Goal: Book appointment/travel/reservation

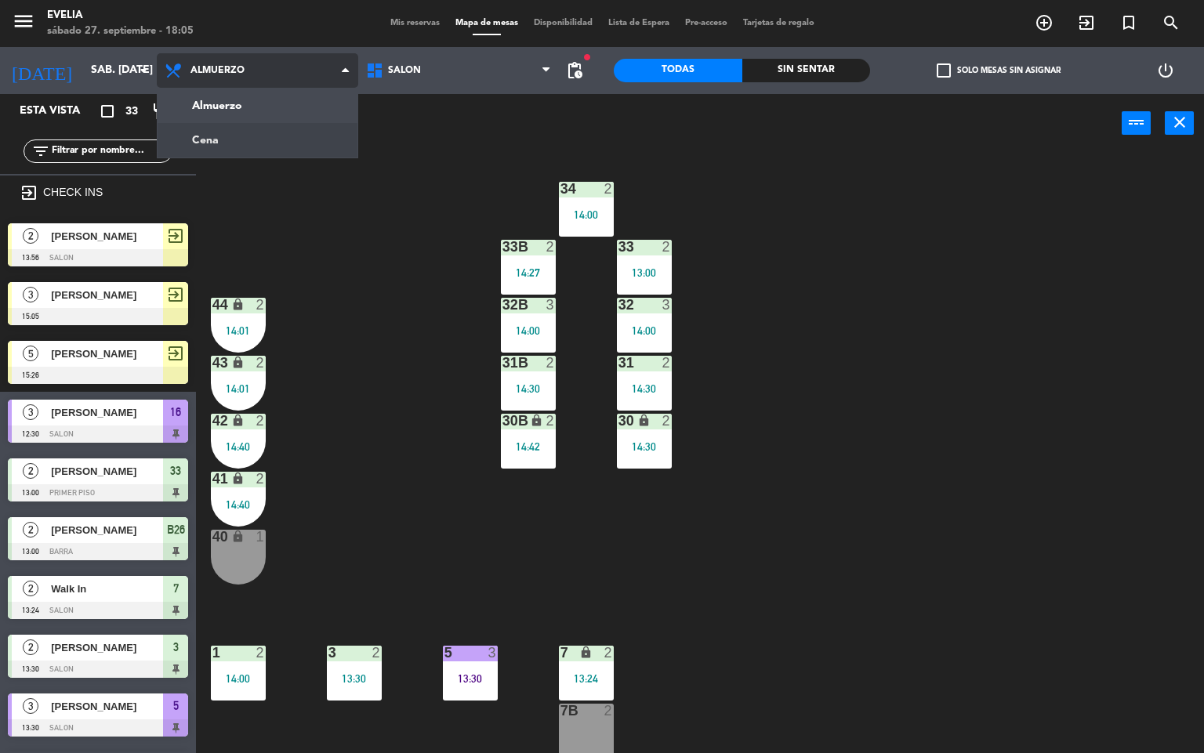
scroll to position [1, 0]
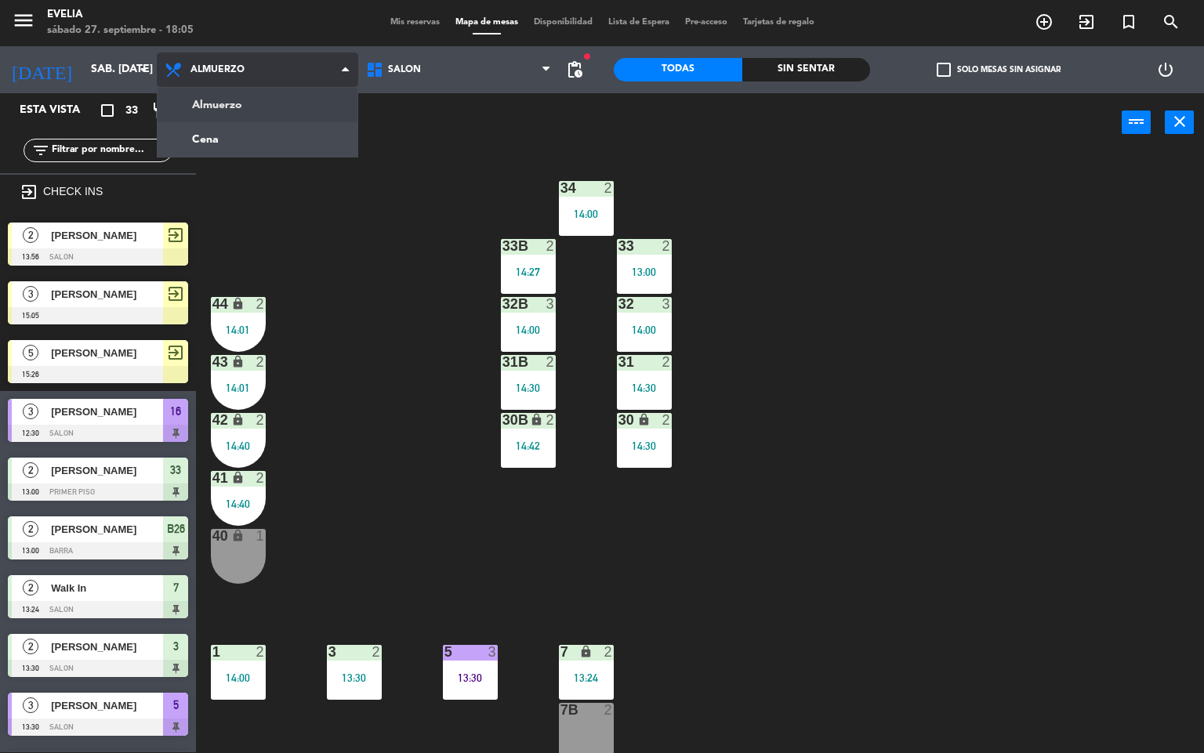
click at [262, 132] on ng-component "menu [PERSON_NAME] 27. septiembre - 18:05 Mis reservas Mapa de mesas Disponibil…" at bounding box center [602, 376] width 1204 height 754
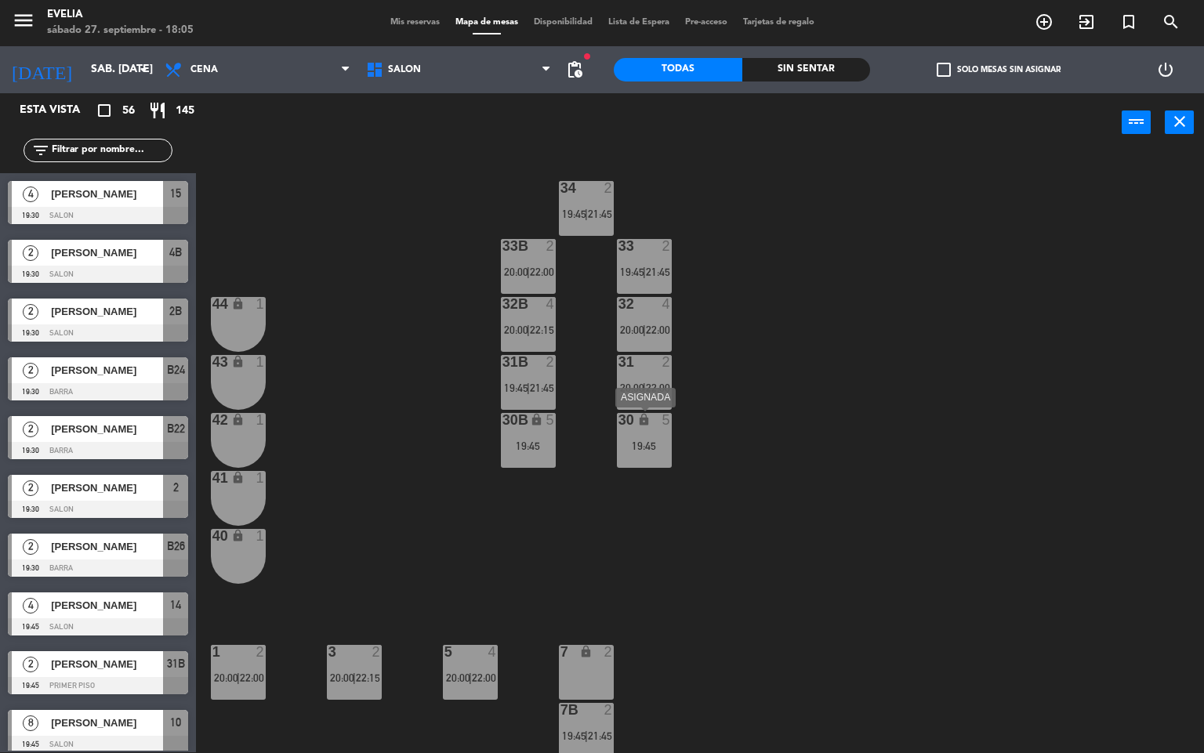
click at [670, 440] on div "19:45" at bounding box center [644, 446] width 55 height 12
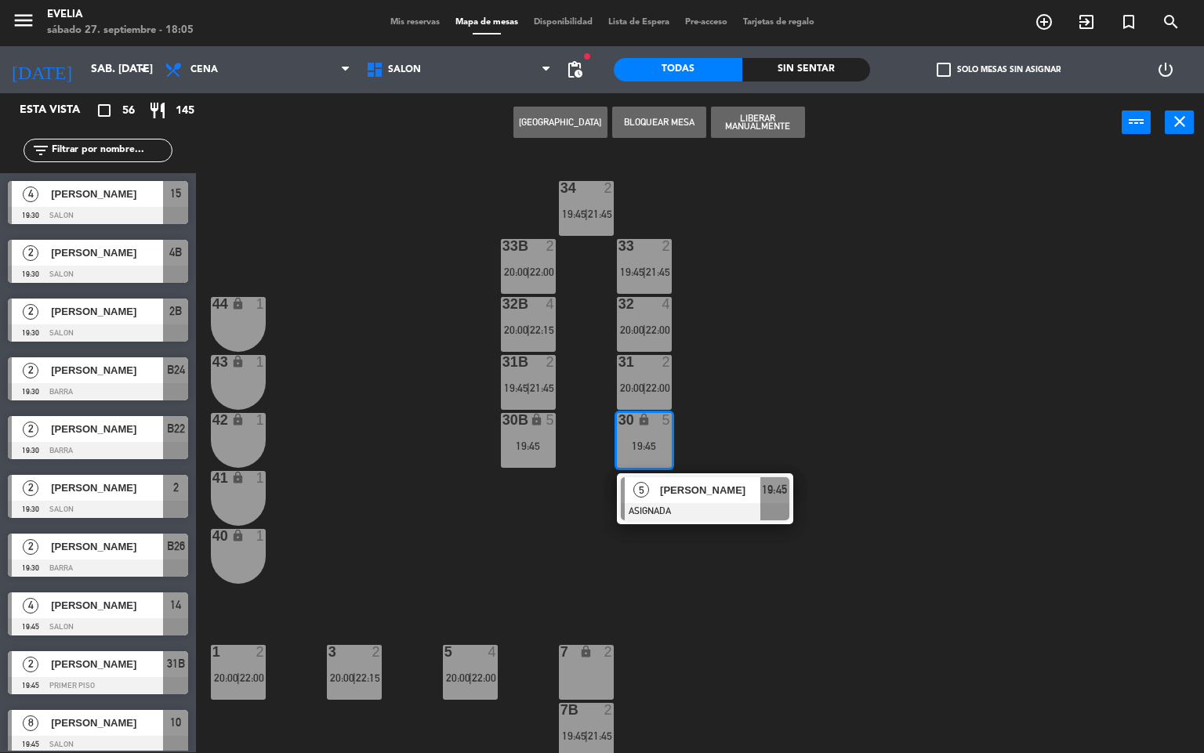
click at [746, 396] on div "34 2 19:45 | 21:45 33B 2 20:00 | 22:00 33 2 19:45 | 21:45 44 lock 1 32B 4 20:00…" at bounding box center [706, 453] width 996 height 600
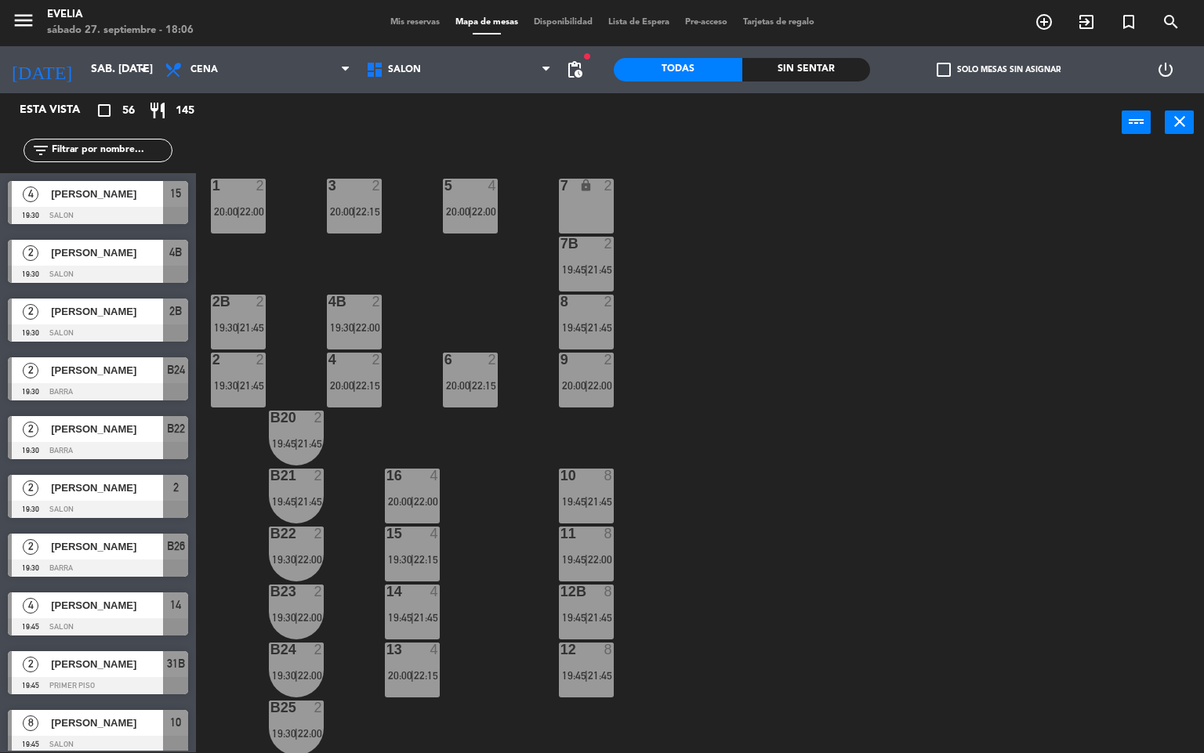
scroll to position [584, 0]
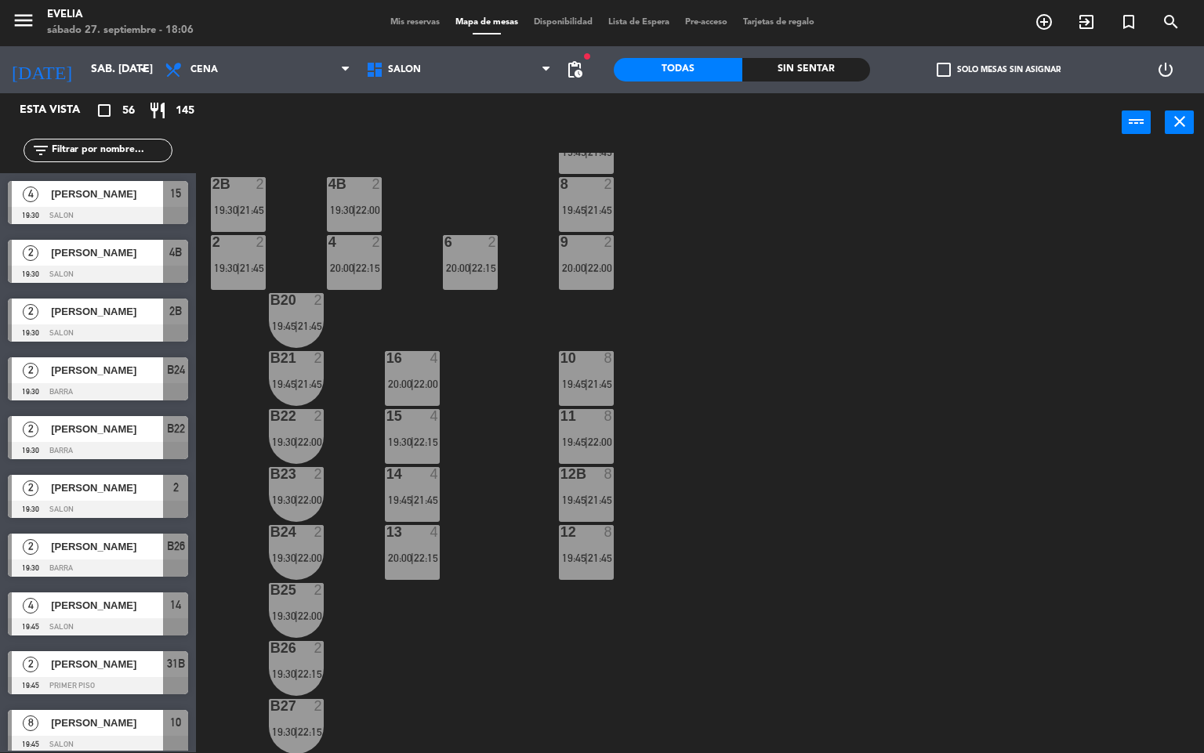
click at [400, 18] on span "Mis reservas" at bounding box center [414, 22] width 65 height 9
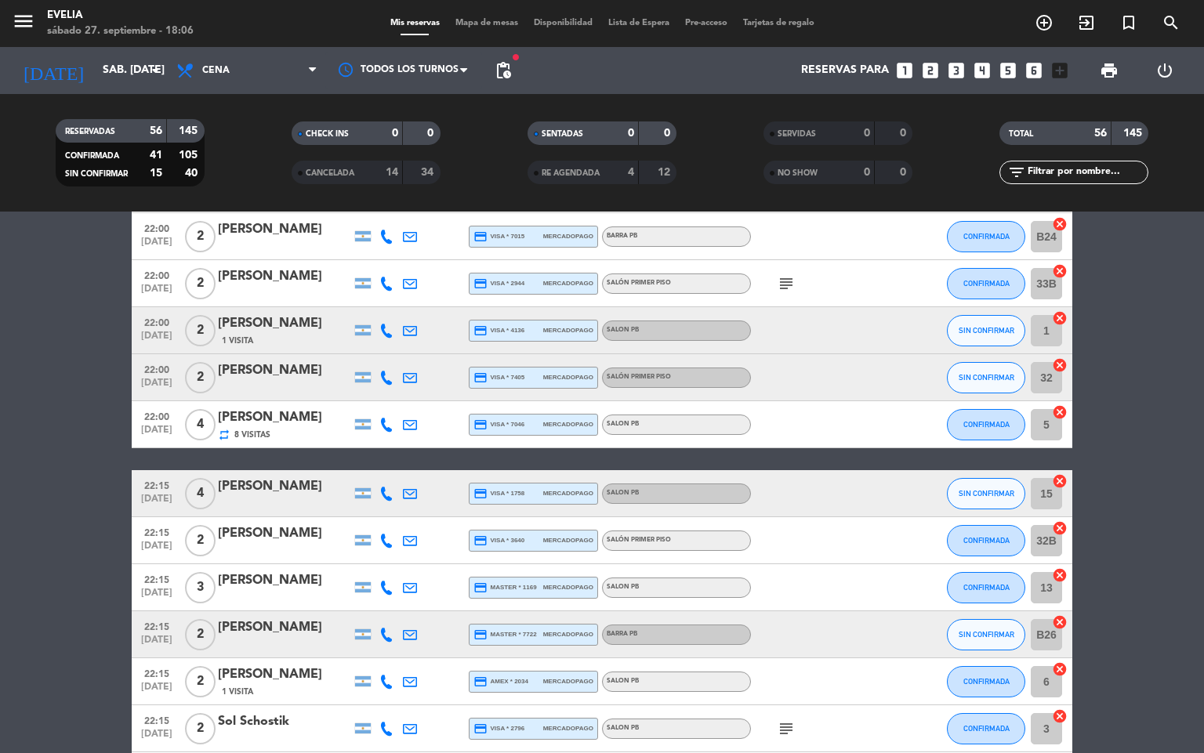
scroll to position [2351, 0]
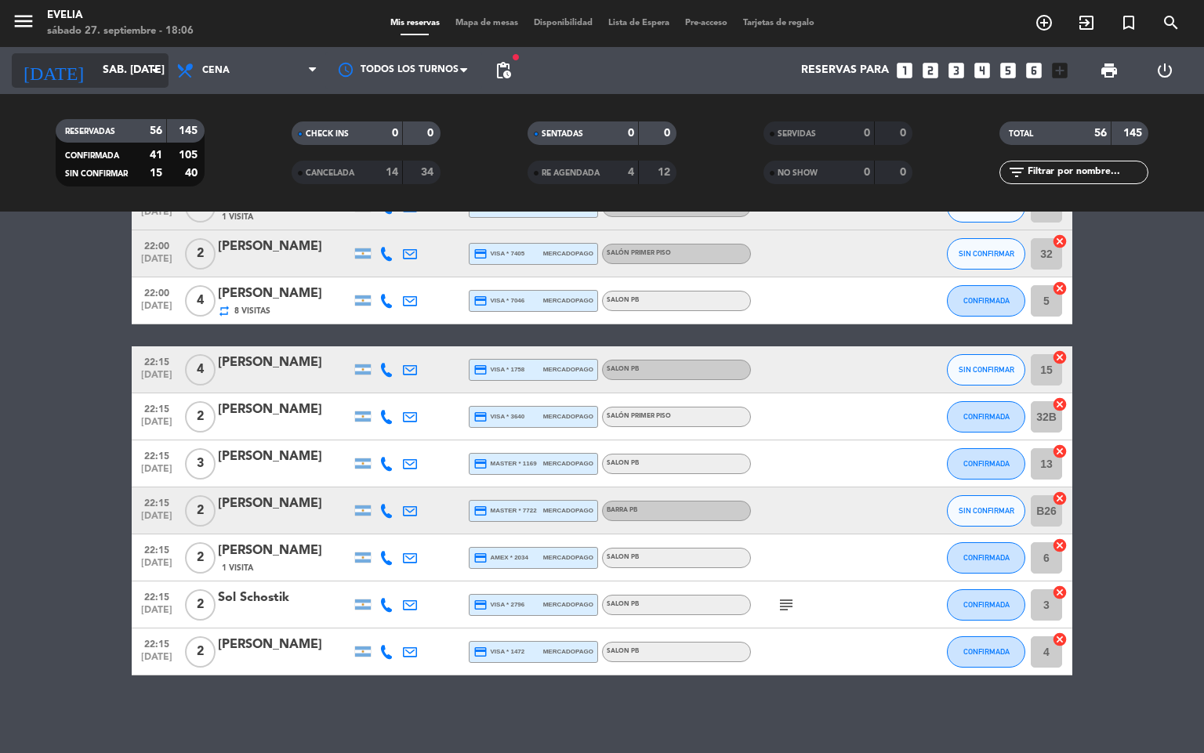
click at [95, 74] on input "sáb. [DATE]" at bounding box center [169, 70] width 149 height 28
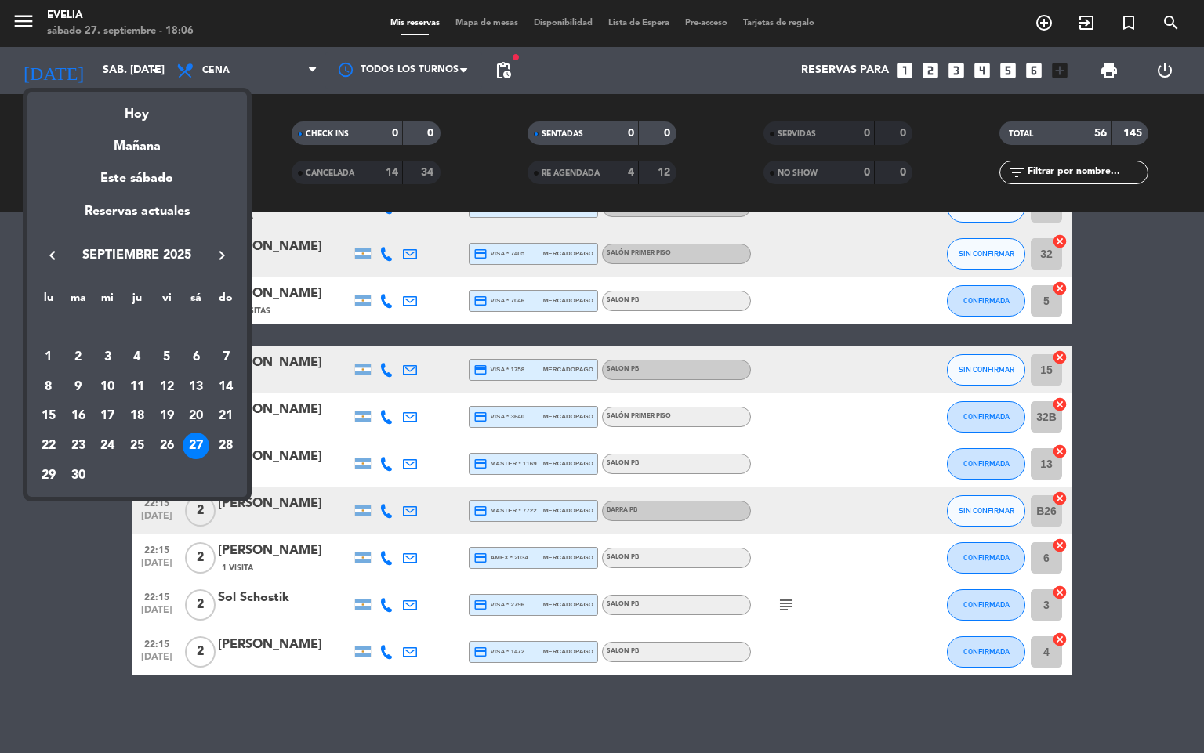
click at [80, 357] on div "2" at bounding box center [78, 357] width 27 height 27
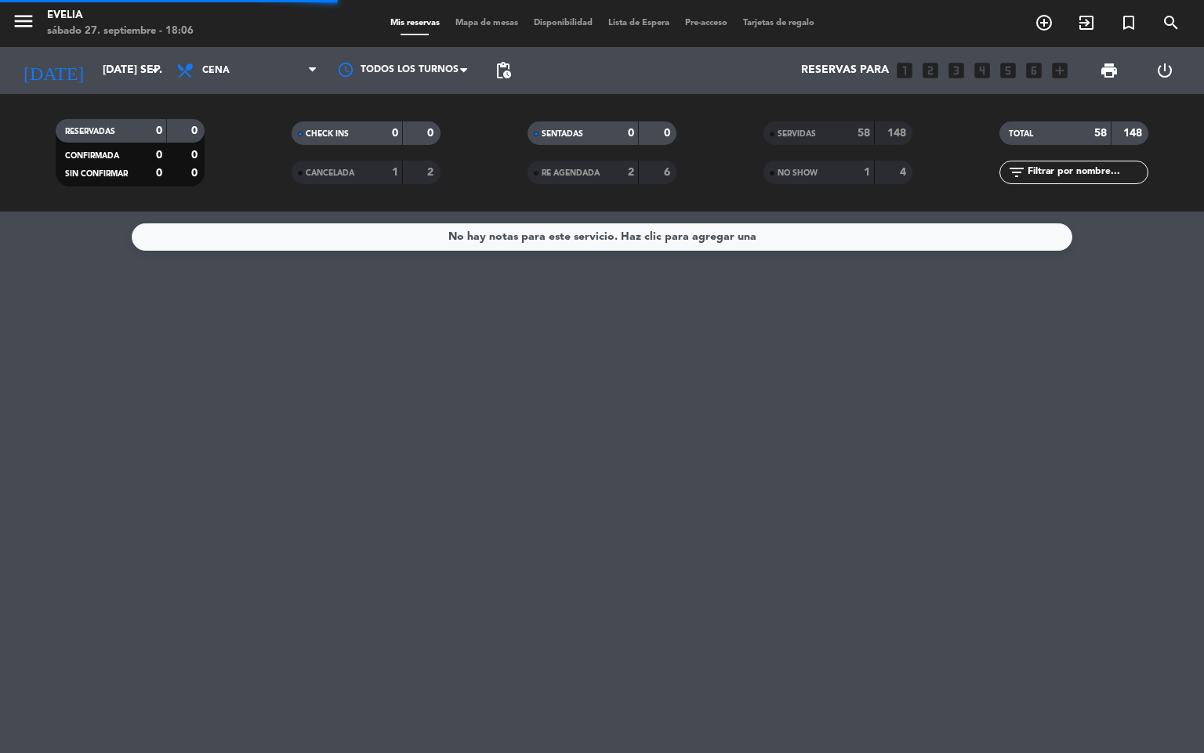
scroll to position [0, 0]
click at [266, 74] on span "Cena" at bounding box center [247, 70] width 157 height 34
click at [270, 125] on div "menu [PERSON_NAME] 27. septiembre - 18:07 Mis reservas Mapa de mesas Disponibil…" at bounding box center [602, 106] width 1204 height 212
click at [840, 132] on div "15" at bounding box center [854, 134] width 31 height 18
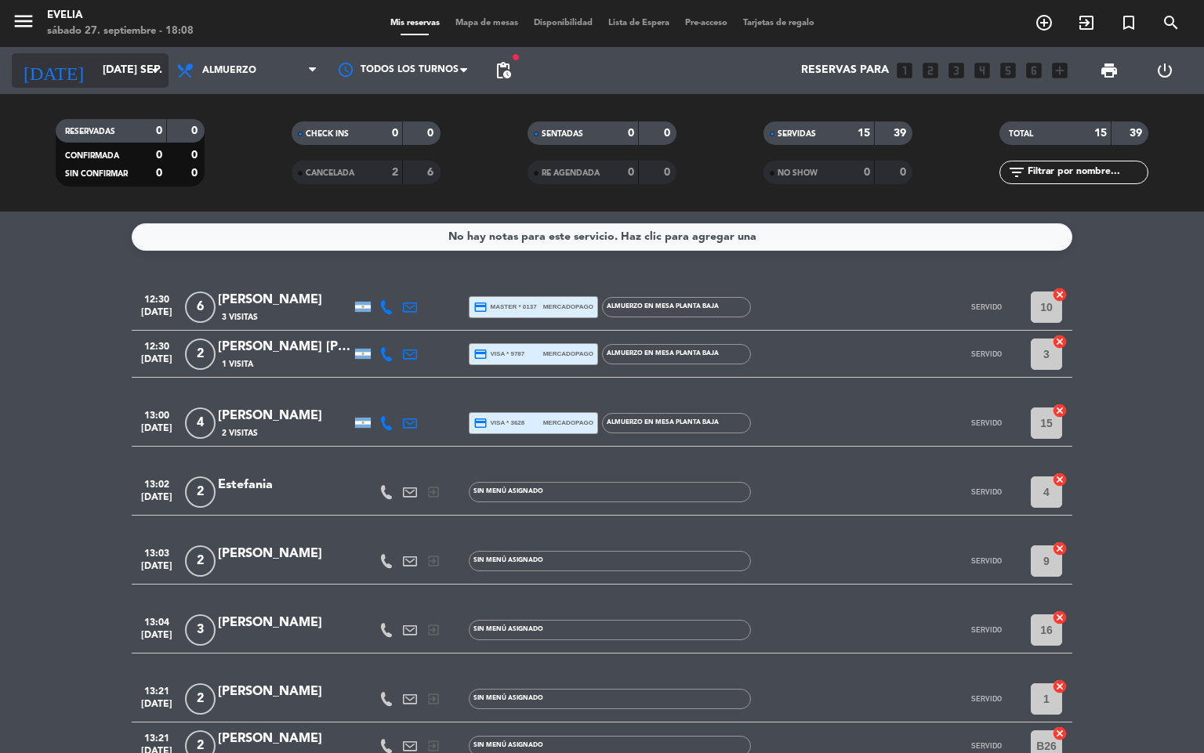
click at [95, 78] on input "[DATE] sep." at bounding box center [169, 70] width 149 height 28
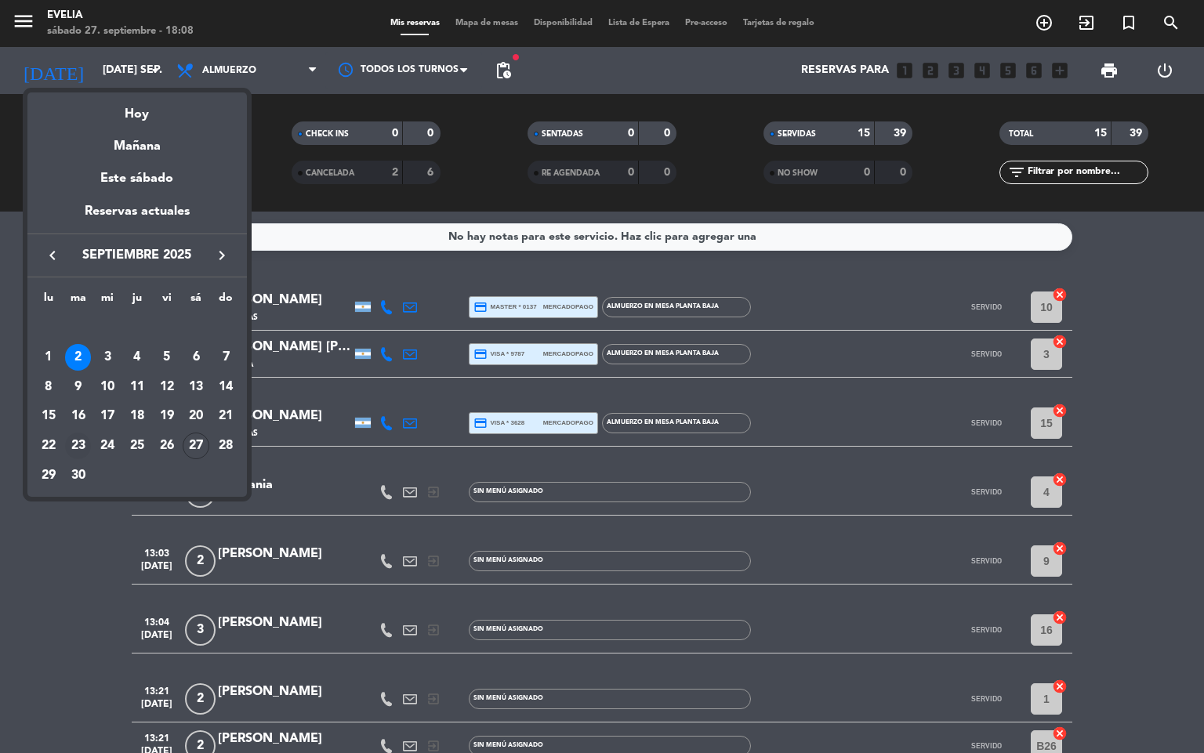
click at [83, 444] on div "23" at bounding box center [78, 446] width 27 height 27
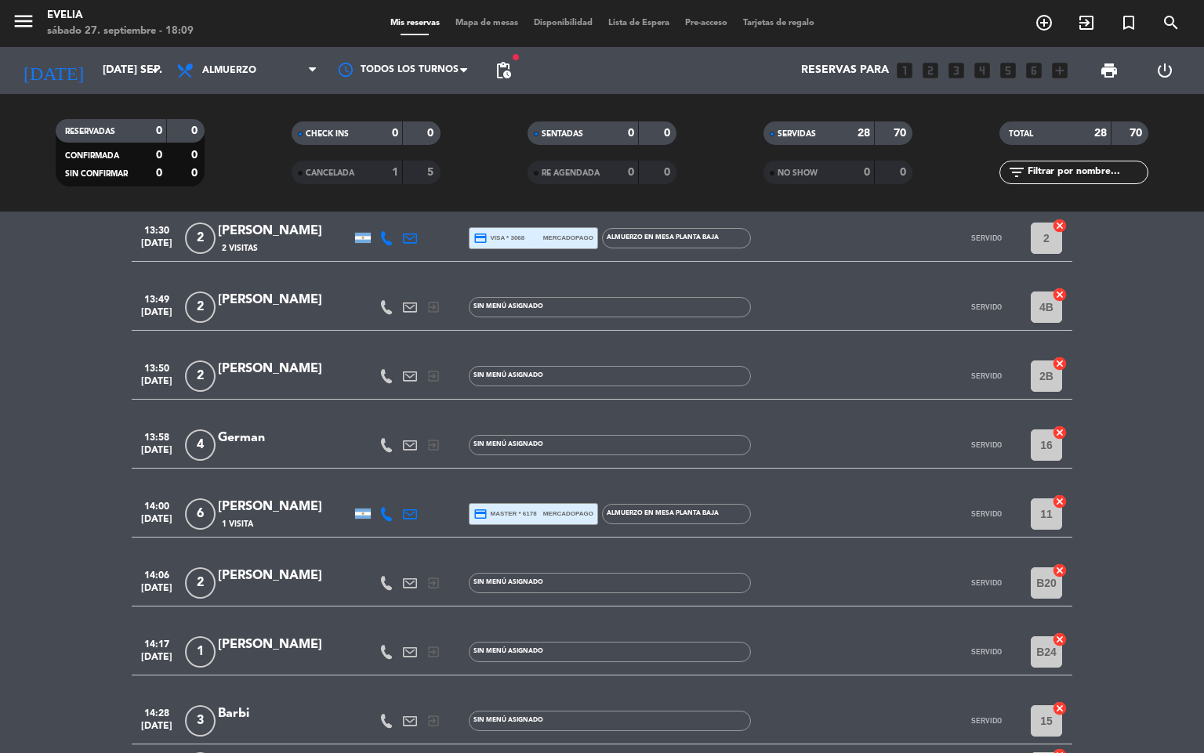
scroll to position [1341, 0]
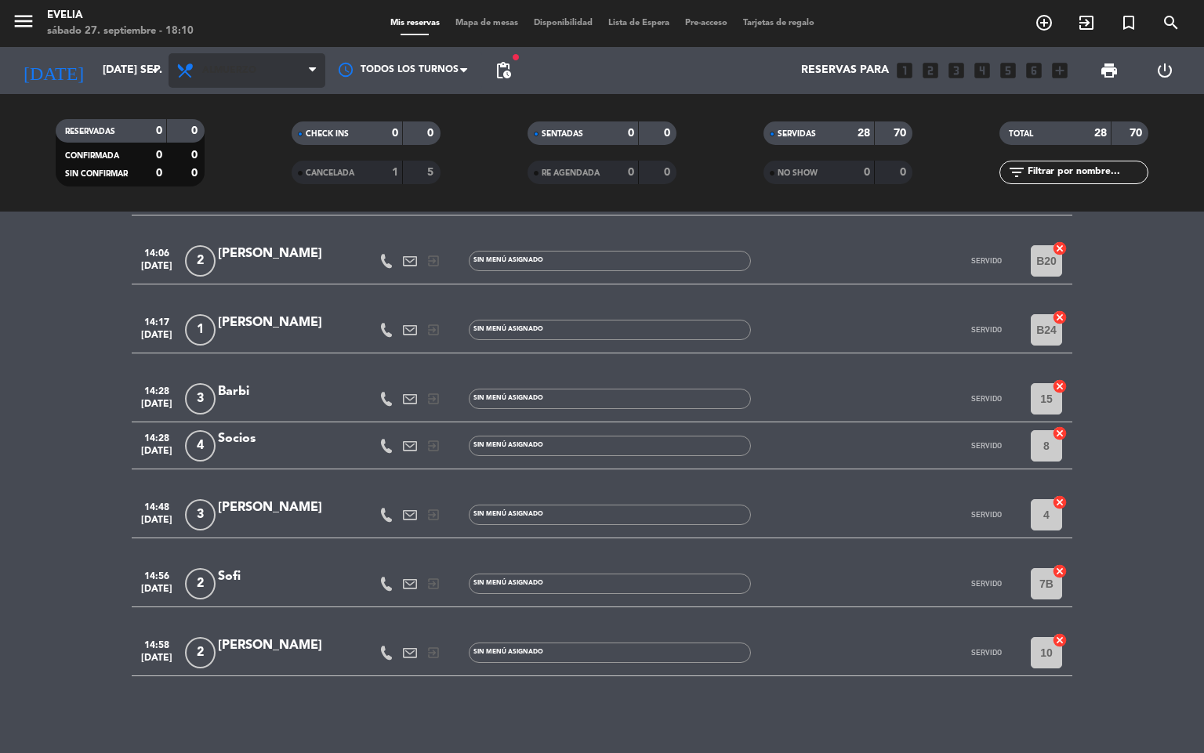
click at [254, 78] on span "Almuerzo" at bounding box center [247, 70] width 157 height 34
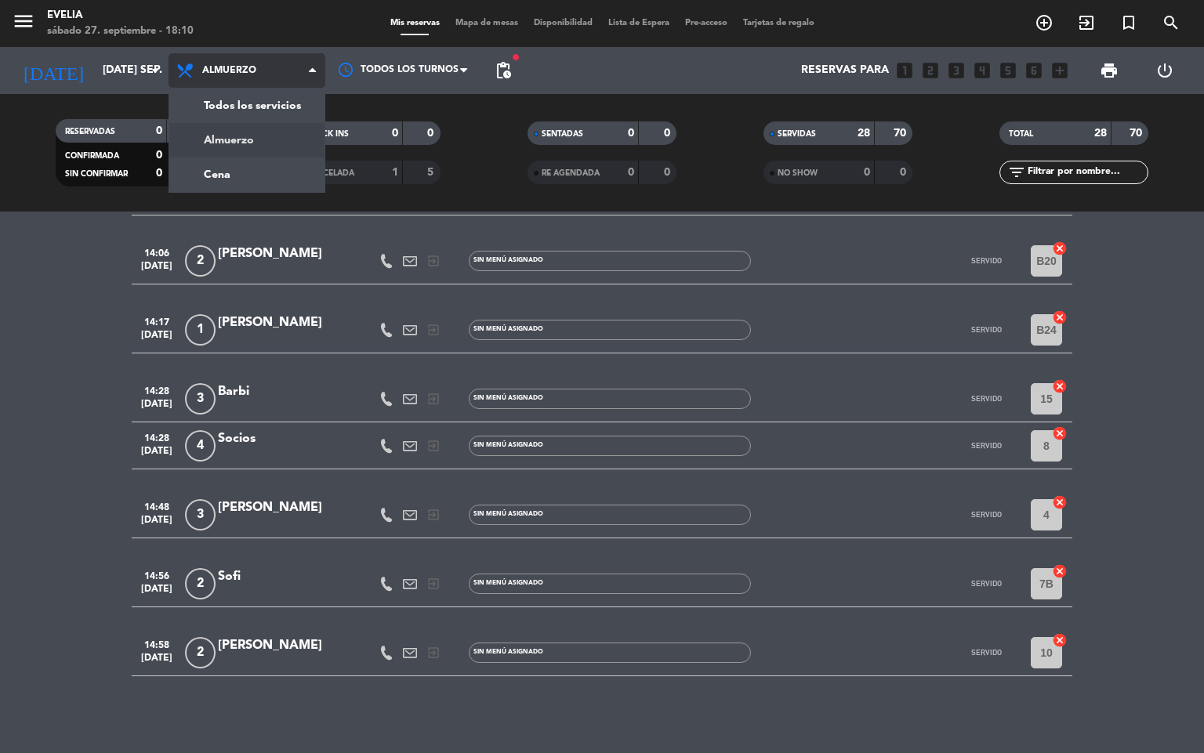
click at [256, 181] on div "menu [PERSON_NAME] 27. septiembre - 18:10 Mis reservas Mapa de mesas Disponibil…" at bounding box center [602, 106] width 1204 height 212
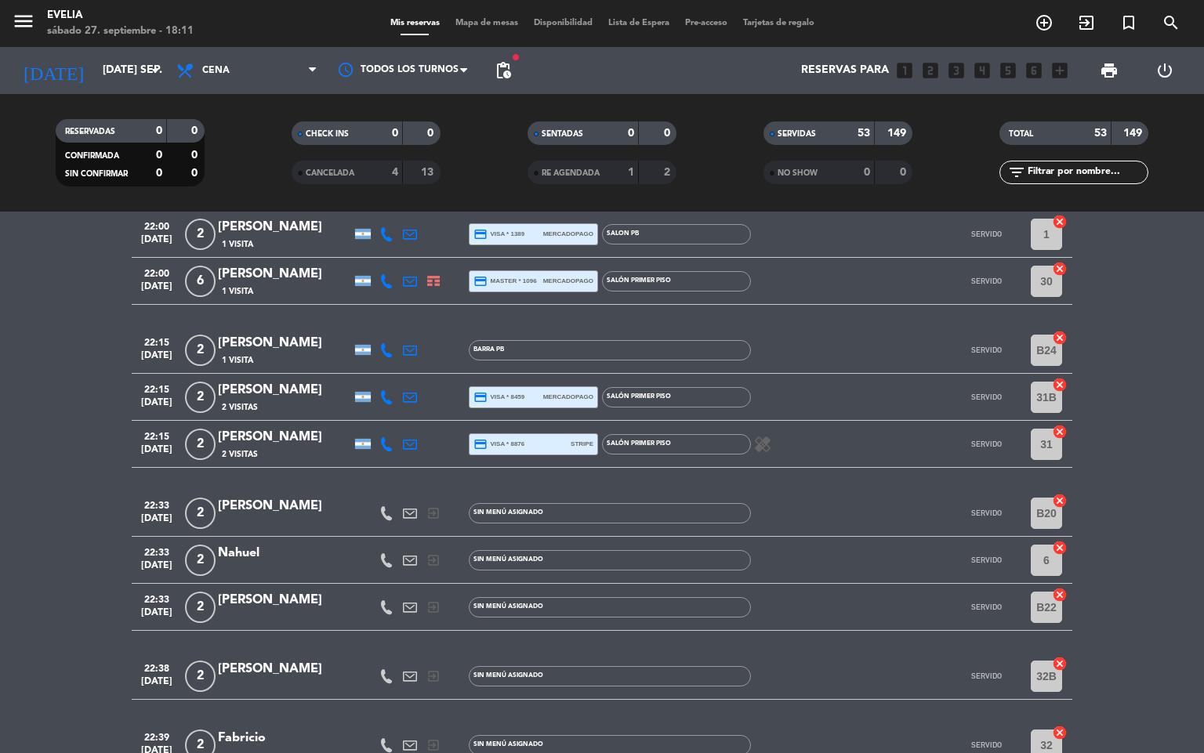
scroll to position [2364, 0]
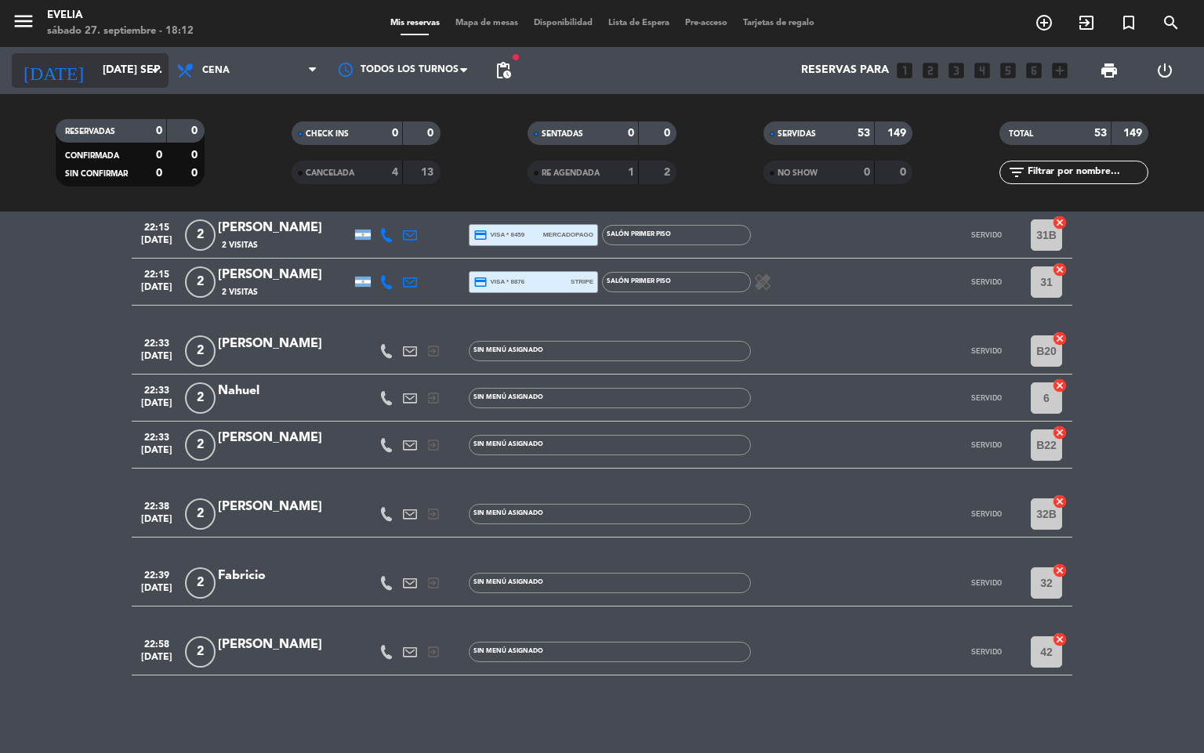
click at [89, 85] on div "[DATE] [DATE] sep. arrow_drop_down" at bounding box center [90, 70] width 157 height 34
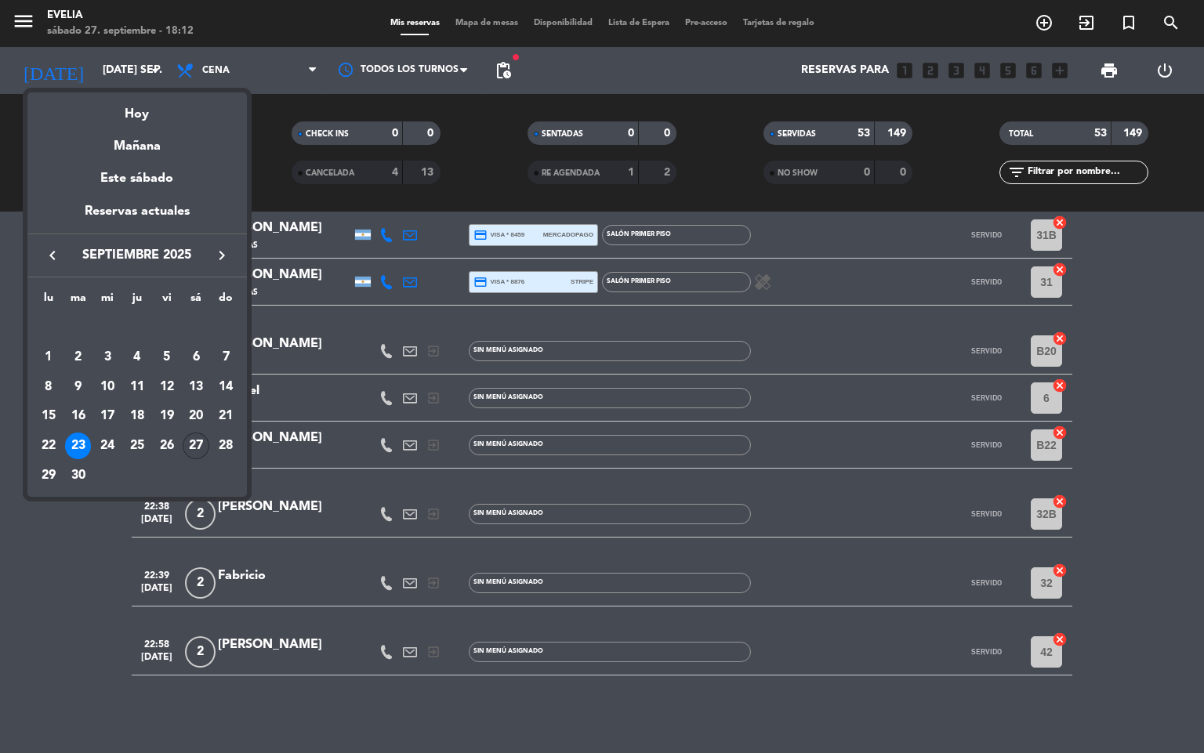
click at [190, 433] on td "27" at bounding box center [197, 446] width 30 height 30
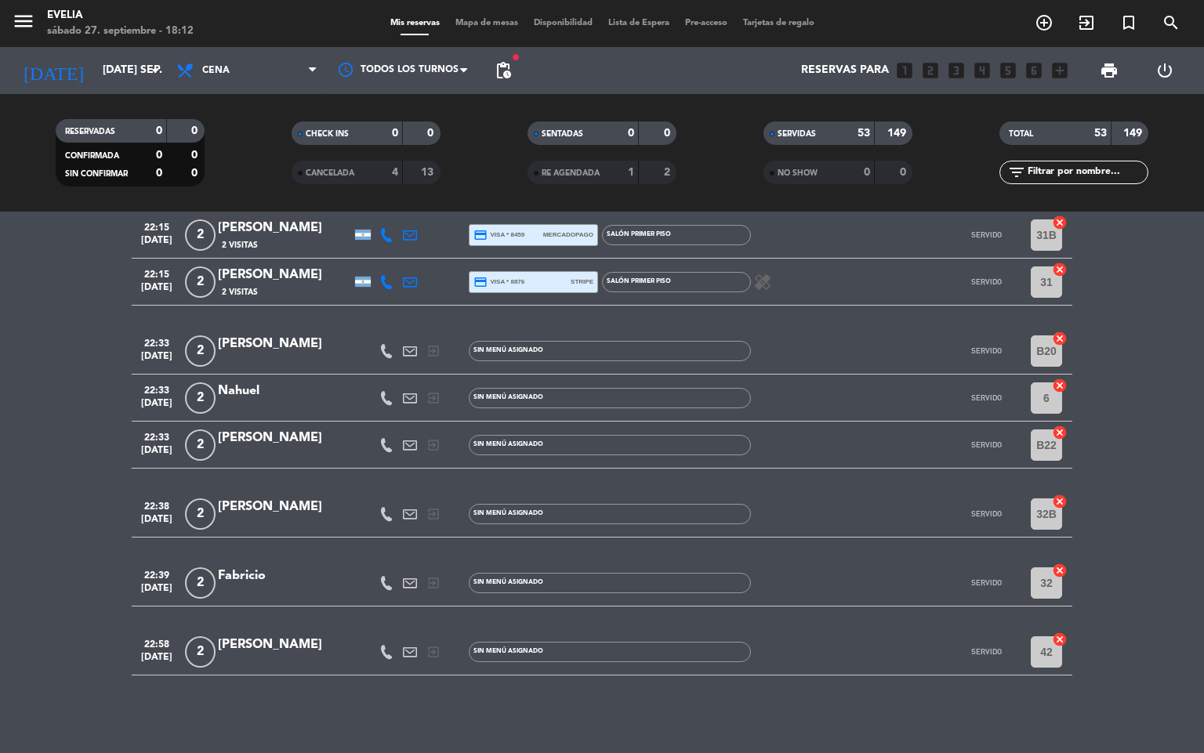
type input "sáb. [DATE]"
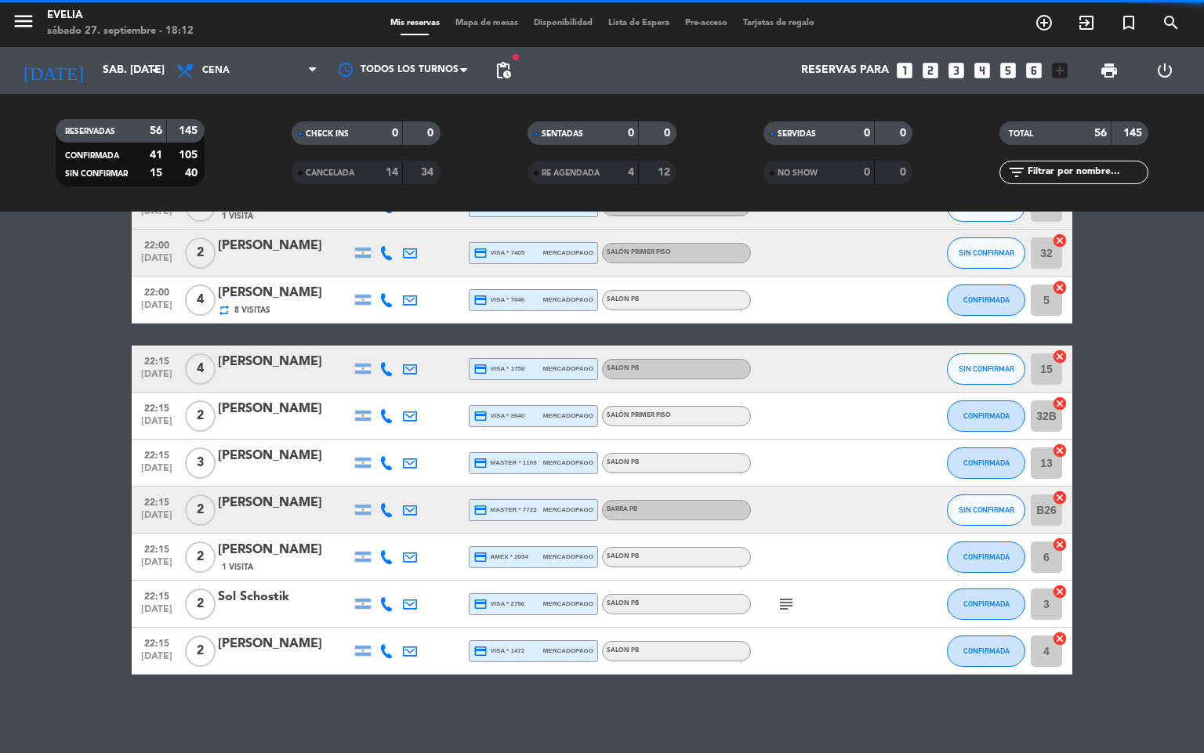
scroll to position [2351, 0]
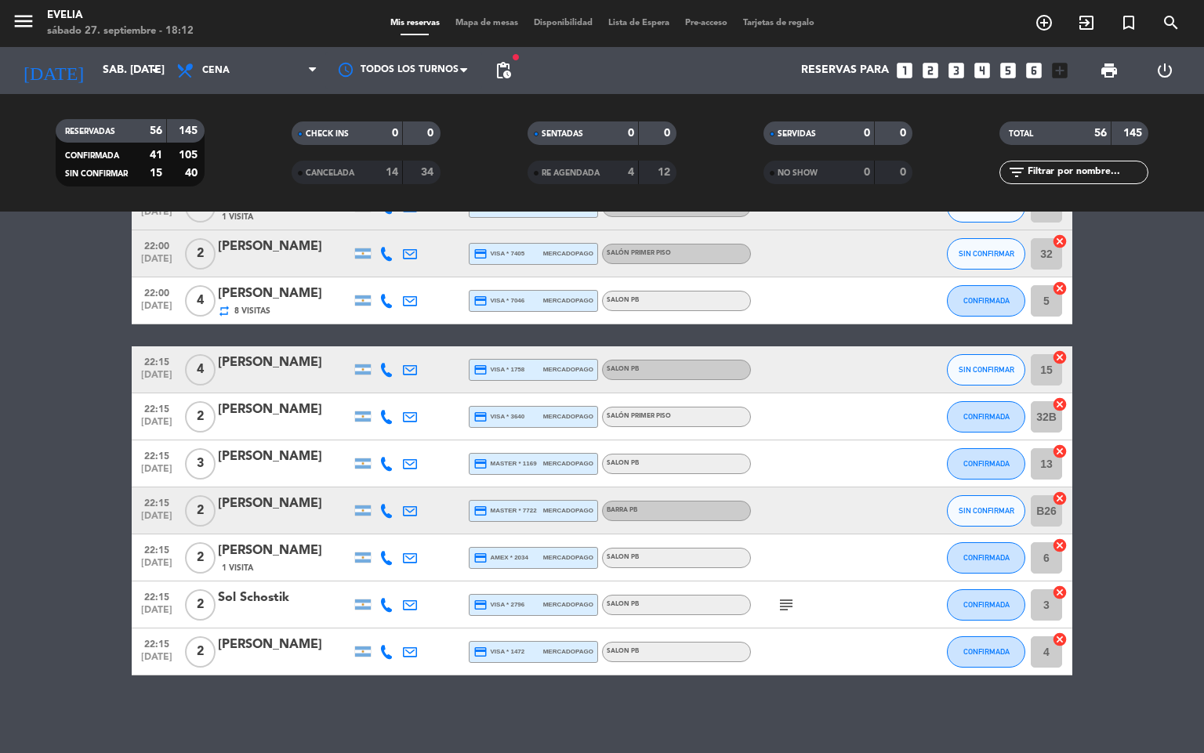
click at [495, 27] on span "Mapa de mesas" at bounding box center [487, 23] width 78 height 9
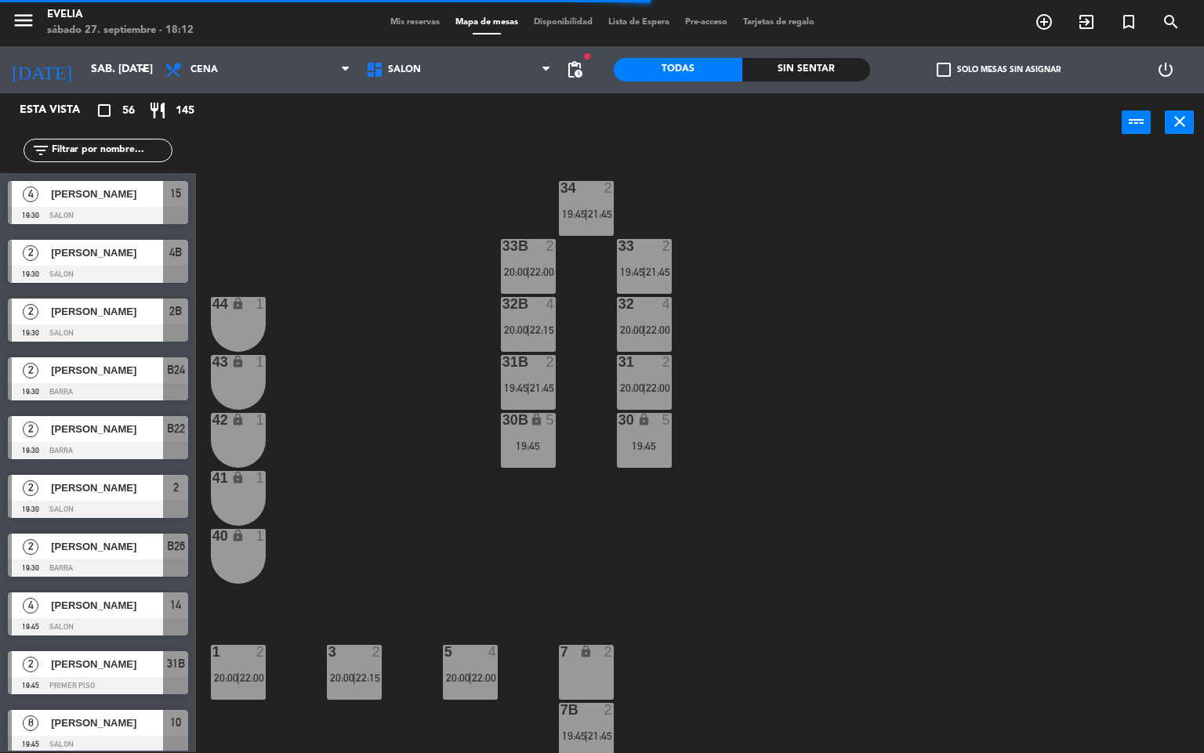
click at [542, 448] on div "19:45" at bounding box center [528, 445] width 55 height 11
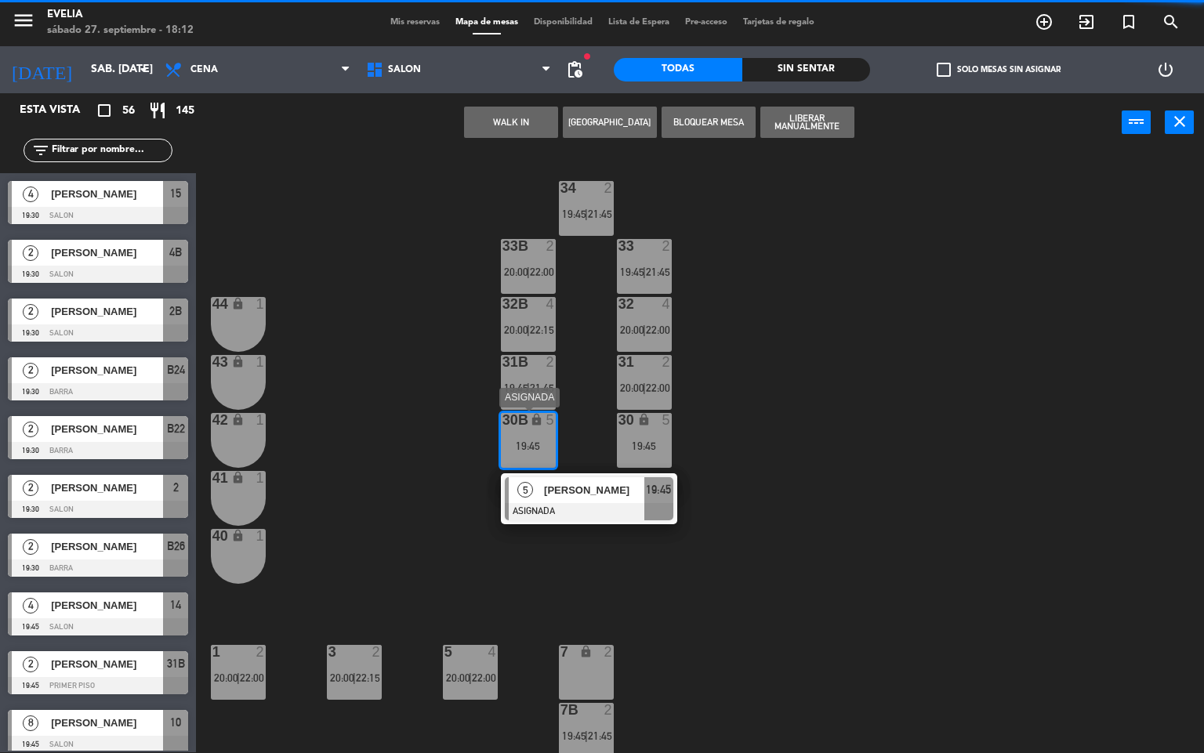
click at [544, 433] on div "30B lock 5 19:45" at bounding box center [528, 440] width 55 height 55
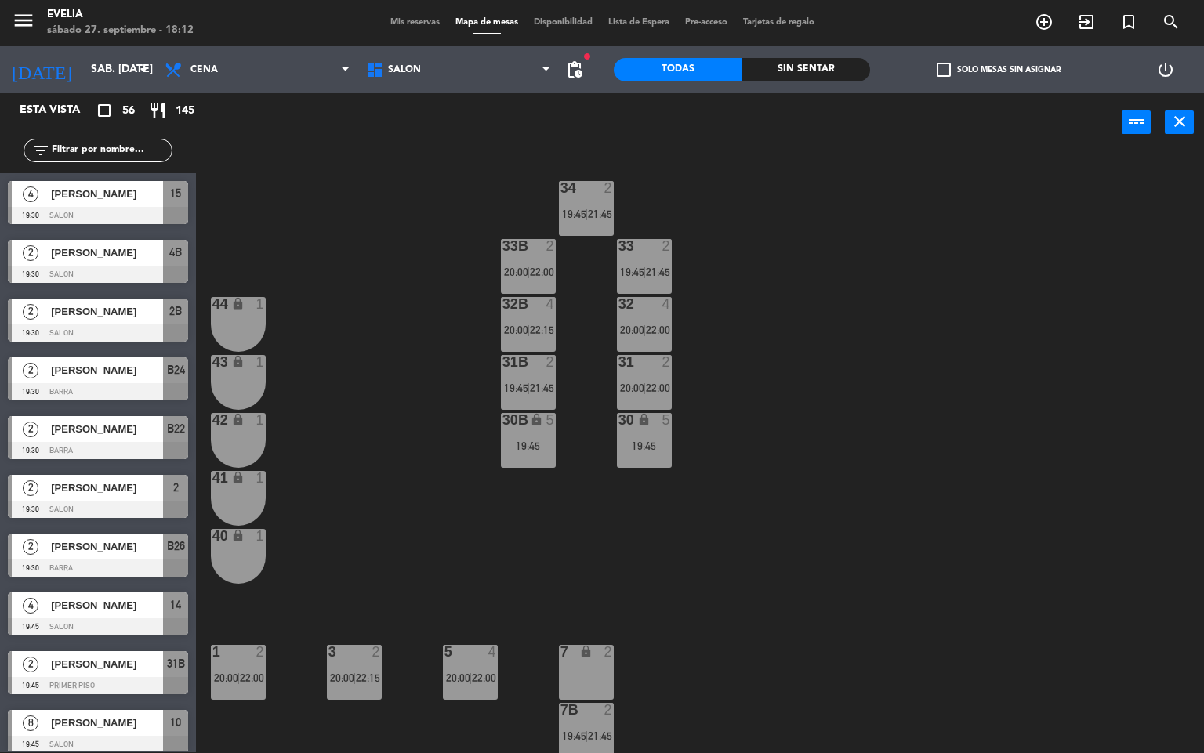
click at [506, 445] on div "19:45" at bounding box center [528, 445] width 55 height 11
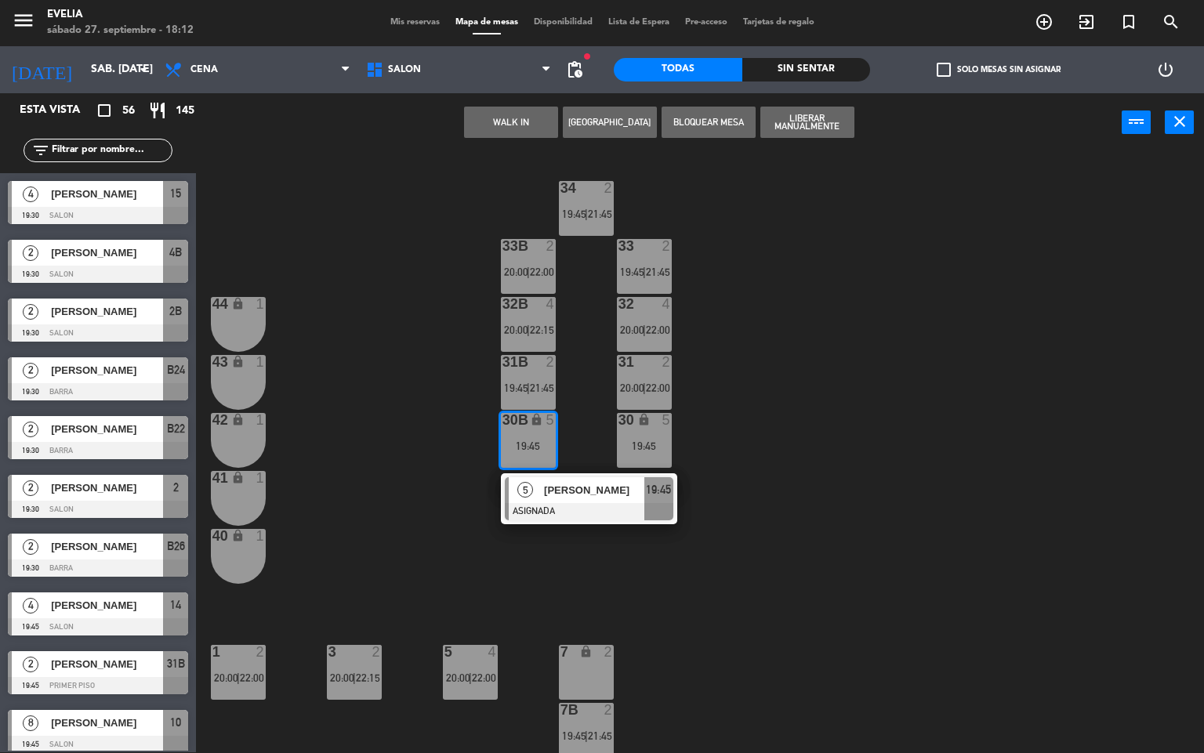
click at [837, 398] on div "34 2 19:45 | 21:45 33B 2 20:00 | 22:00 33 2 19:45 | 21:45 44 lock 1 32B 4 20:00…" at bounding box center [706, 453] width 996 height 600
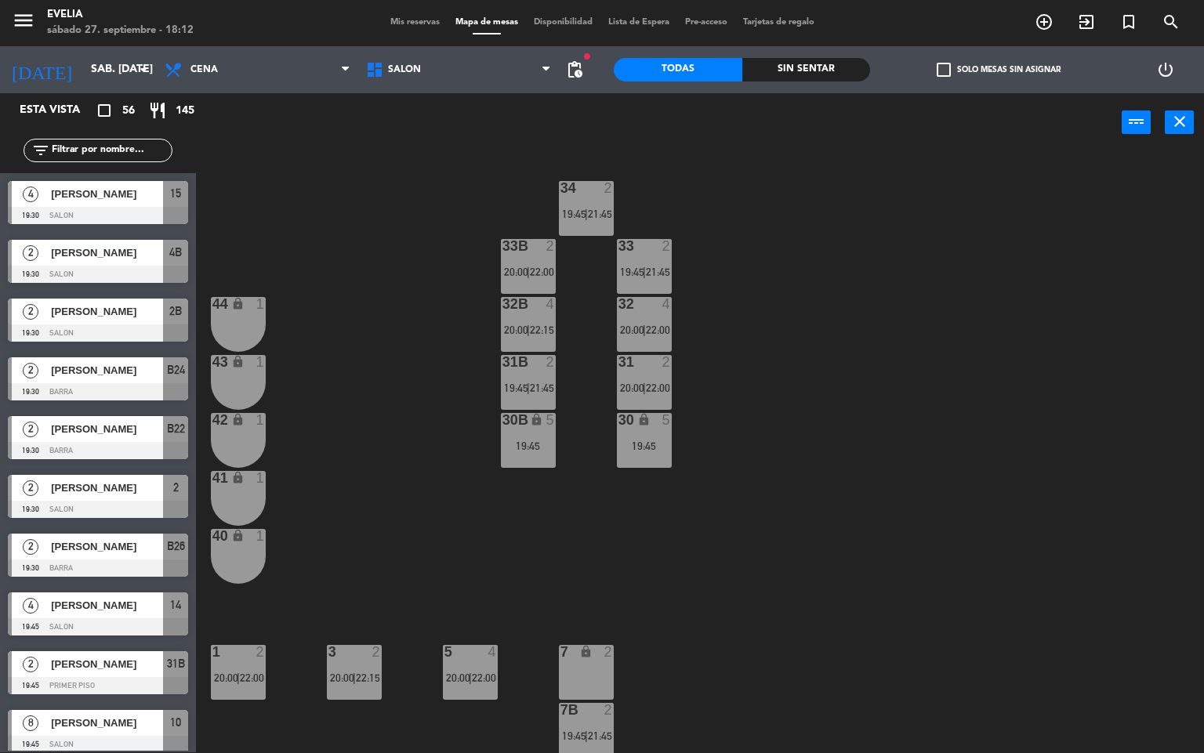
click at [684, 334] on div "34 2 19:45 | 21:45 33B 2 20:00 | 22:00 33 2 19:45 | 21:45 44 lock 1 32B 4 20:00…" at bounding box center [706, 453] width 996 height 600
click at [668, 324] on span "22:00" at bounding box center [658, 330] width 24 height 13
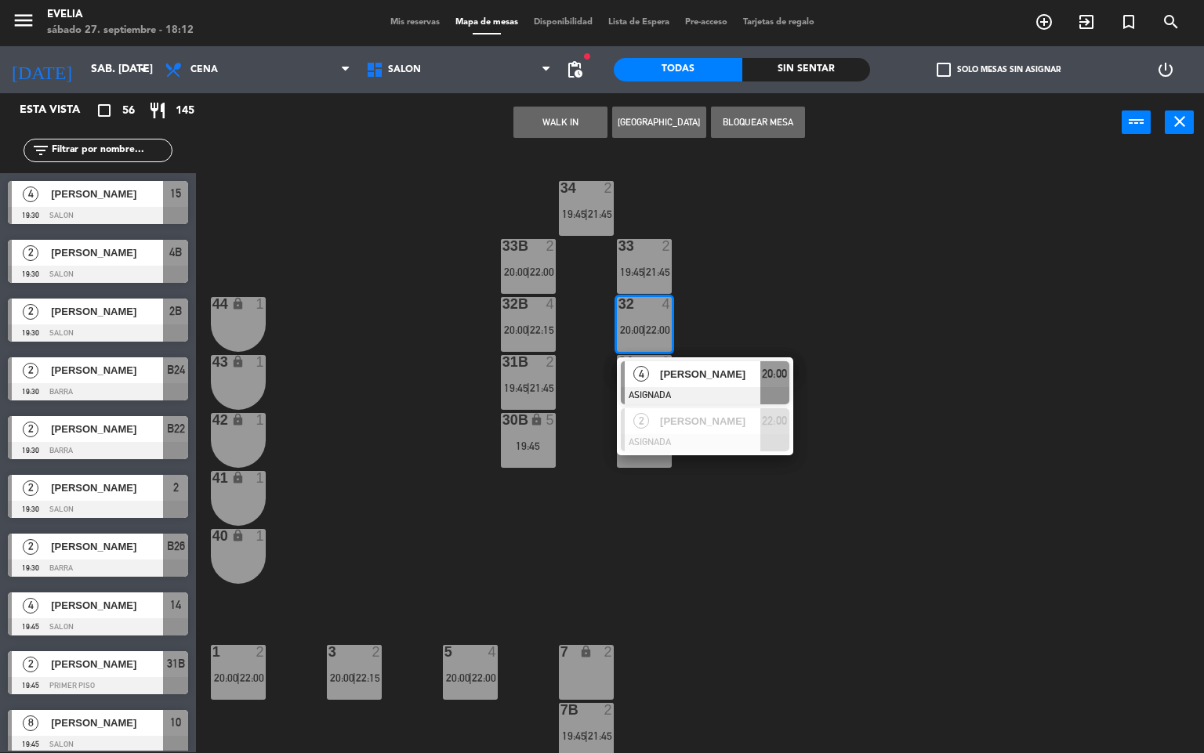
click at [814, 314] on div "34 2 19:45 | 21:45 33B 2 20:00 | 22:00 33 2 19:45 | 21:45 44 lock 1 32B 4 20:00…" at bounding box center [706, 453] width 996 height 600
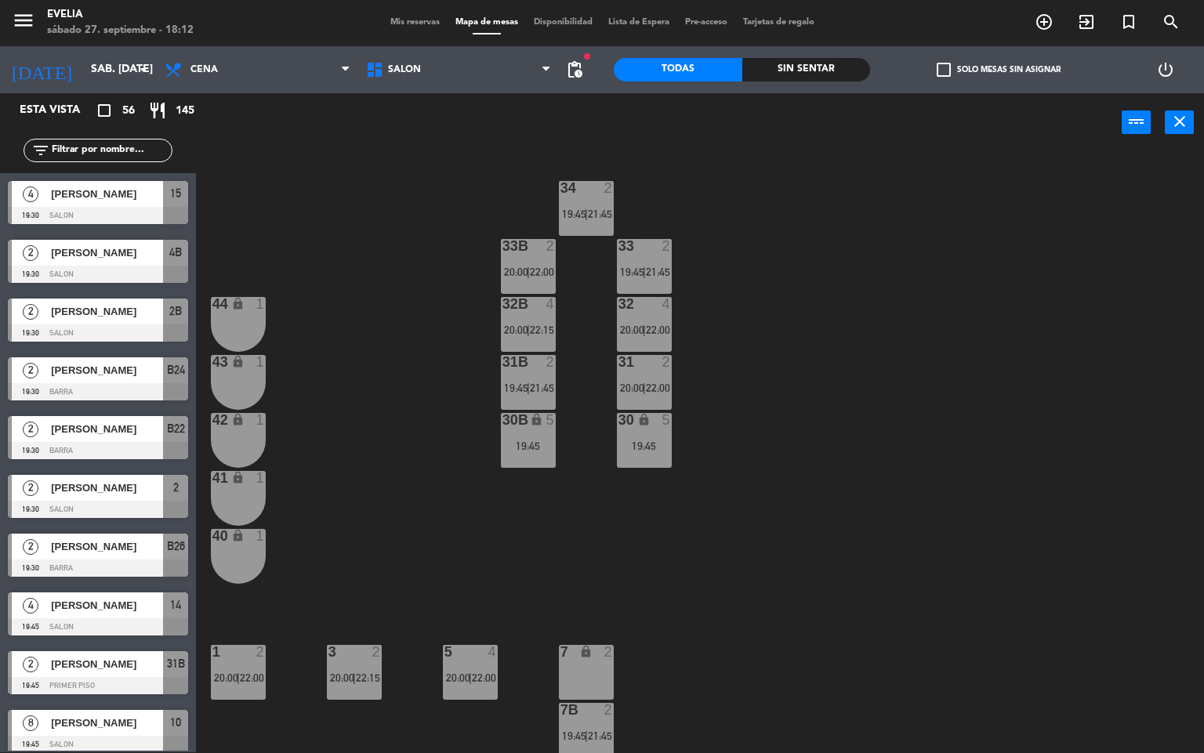
scroll to position [584, 0]
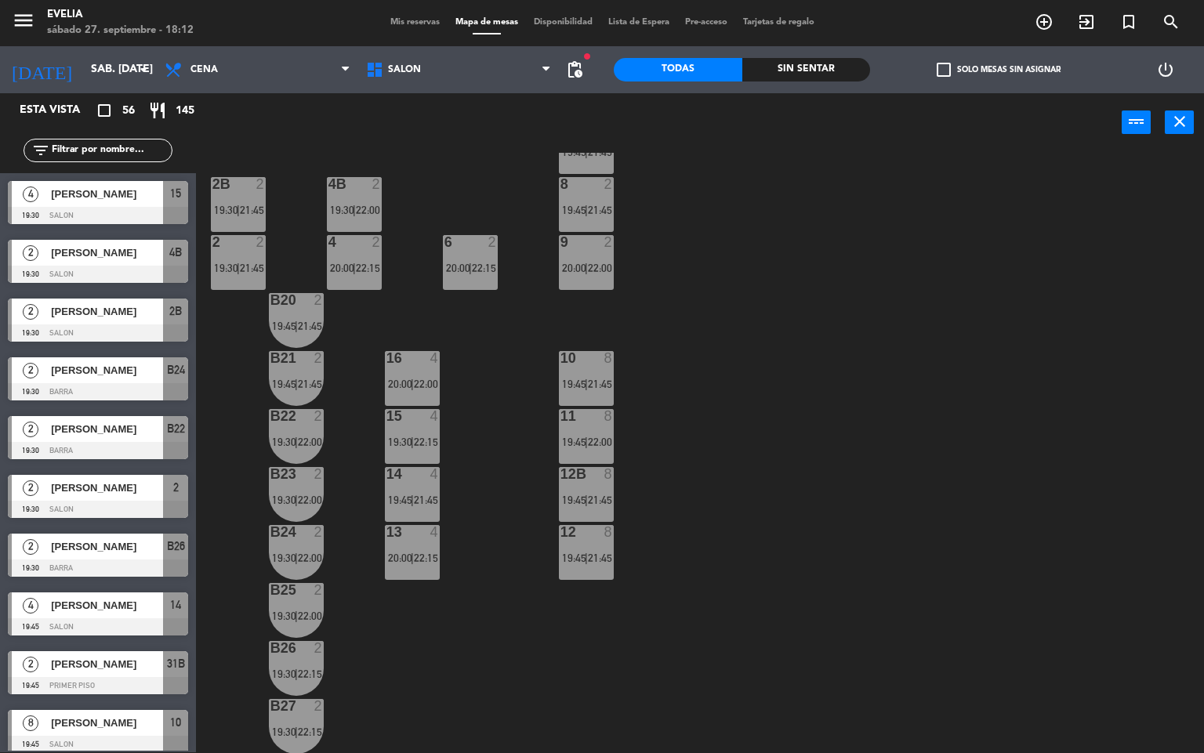
click at [593, 370] on div "10 8 19:45 | 21:45" at bounding box center [586, 378] width 55 height 55
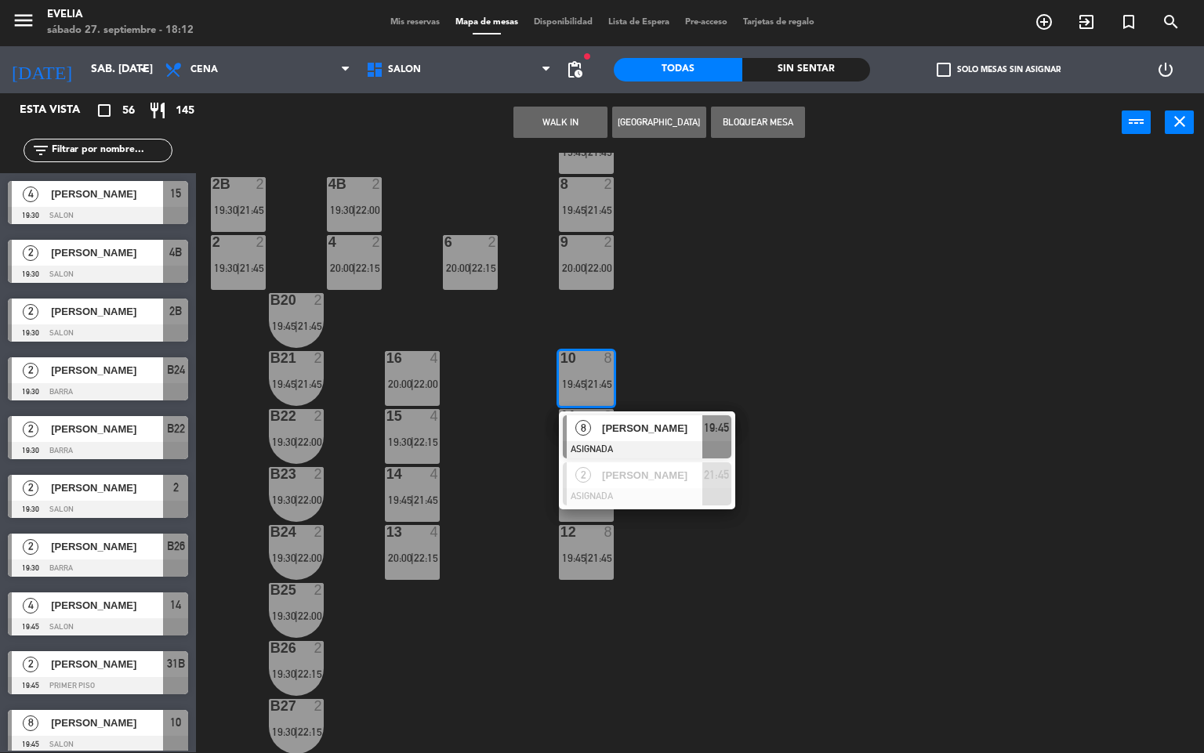
click at [683, 362] on div "34 2 19:45 | 21:45 33B 2 20:00 | 22:00 33 2 19:45 | 21:45 44 lock 1 32B 4 20:00…" at bounding box center [706, 453] width 996 height 600
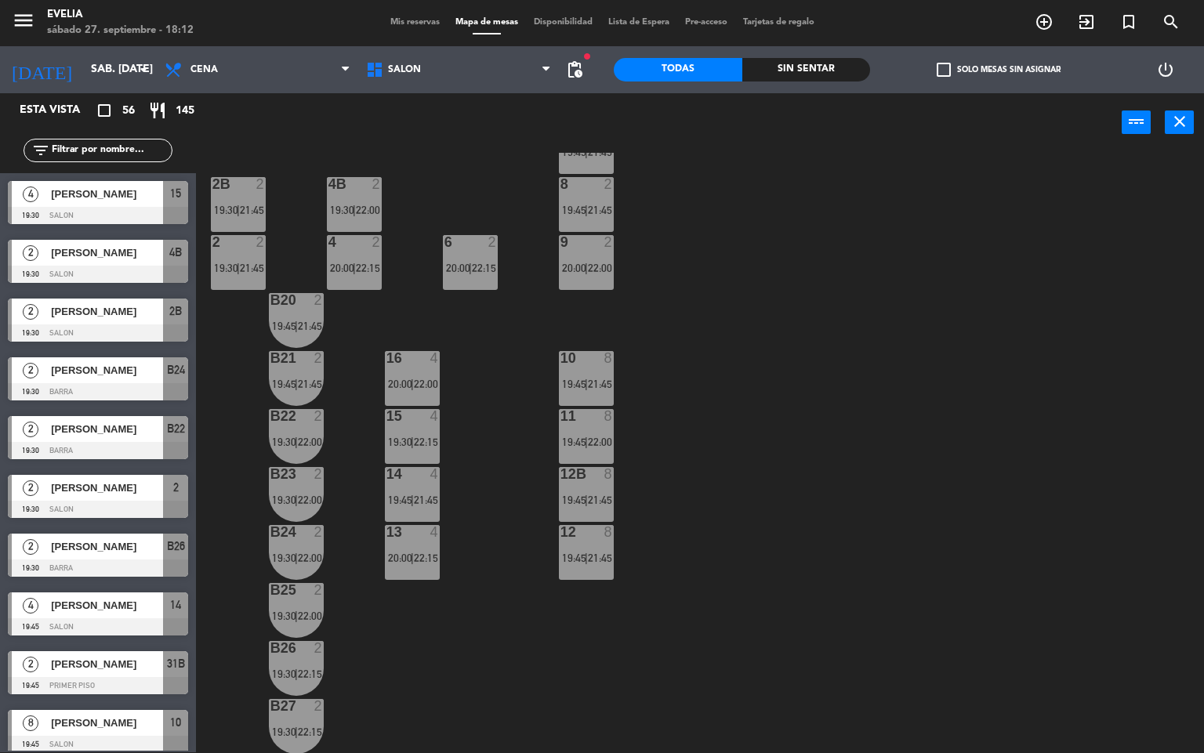
click at [593, 430] on div "11 8 19:45 | 22:00" at bounding box center [586, 436] width 55 height 55
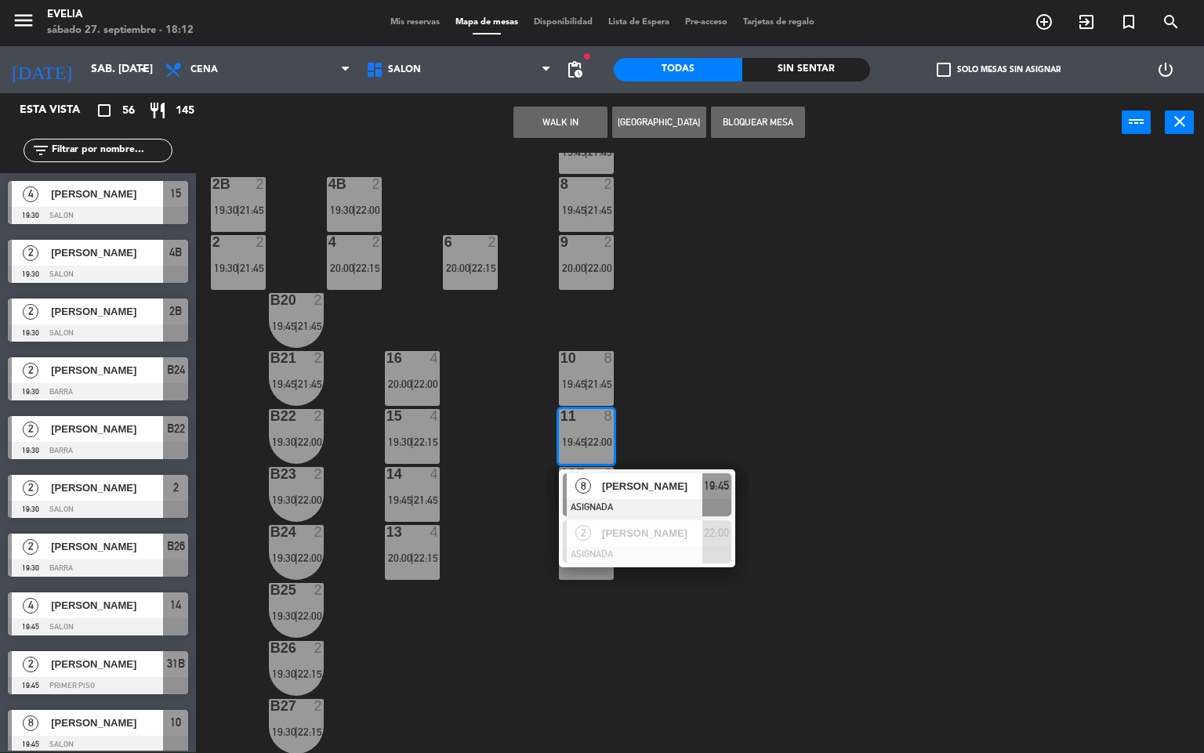
click at [739, 389] on div "34 2 19:45 | 21:45 33B 2 20:00 | 22:00 33 2 19:45 | 21:45 44 lock 1 32B 4 20:00…" at bounding box center [706, 453] width 996 height 600
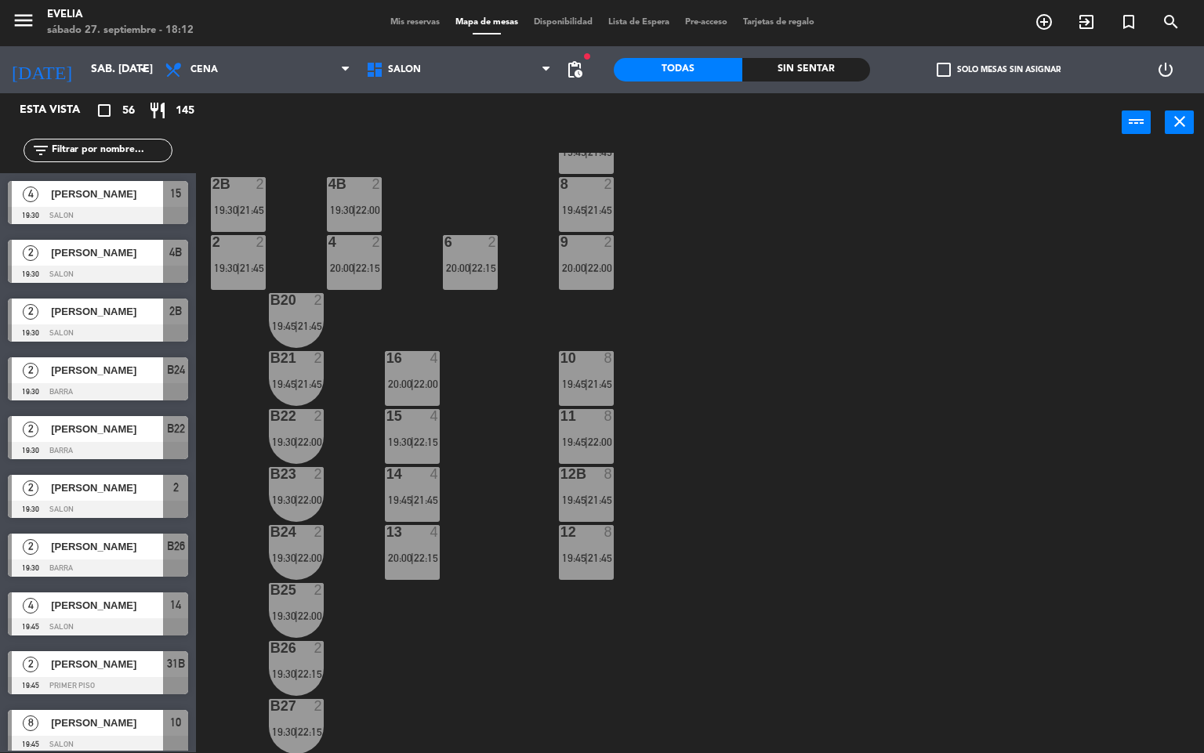
click at [560, 565] on div "12 8 19:45 | 21:45" at bounding box center [586, 552] width 55 height 55
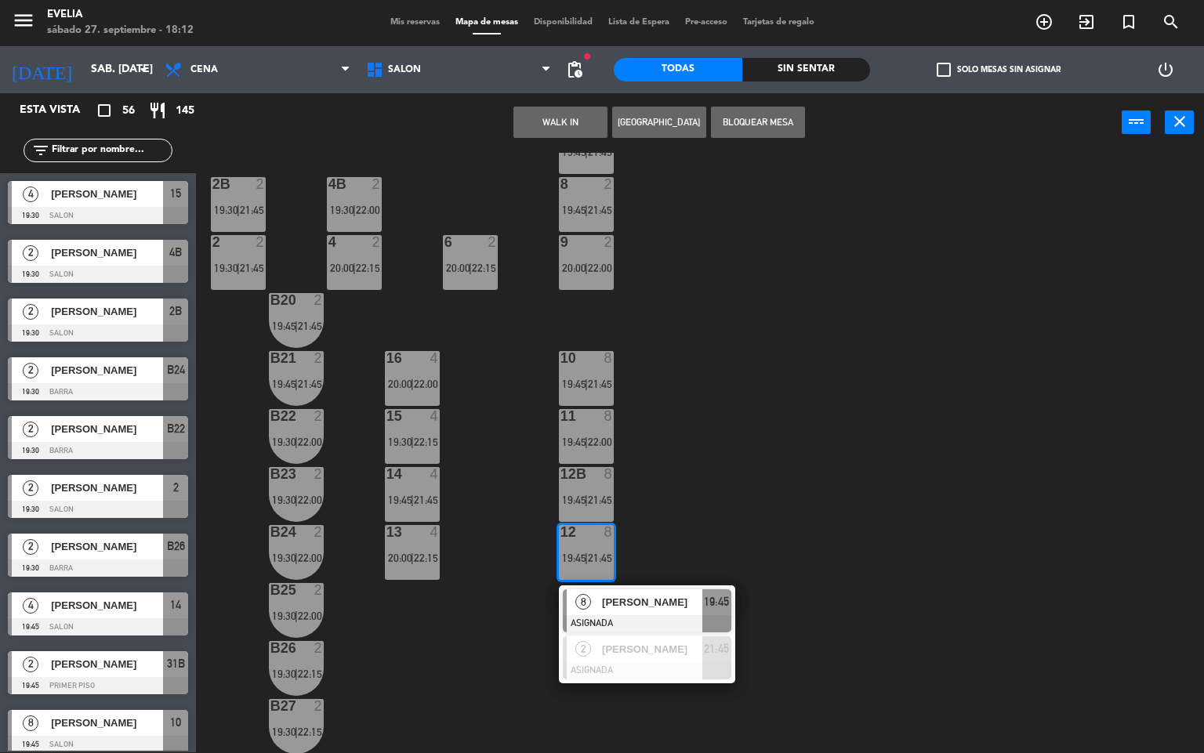
click at [739, 448] on div "34 2 19:45 | 21:45 33B 2 20:00 | 22:00 33 2 19:45 | 21:45 44 lock 1 32B 4 20:00…" at bounding box center [706, 453] width 996 height 600
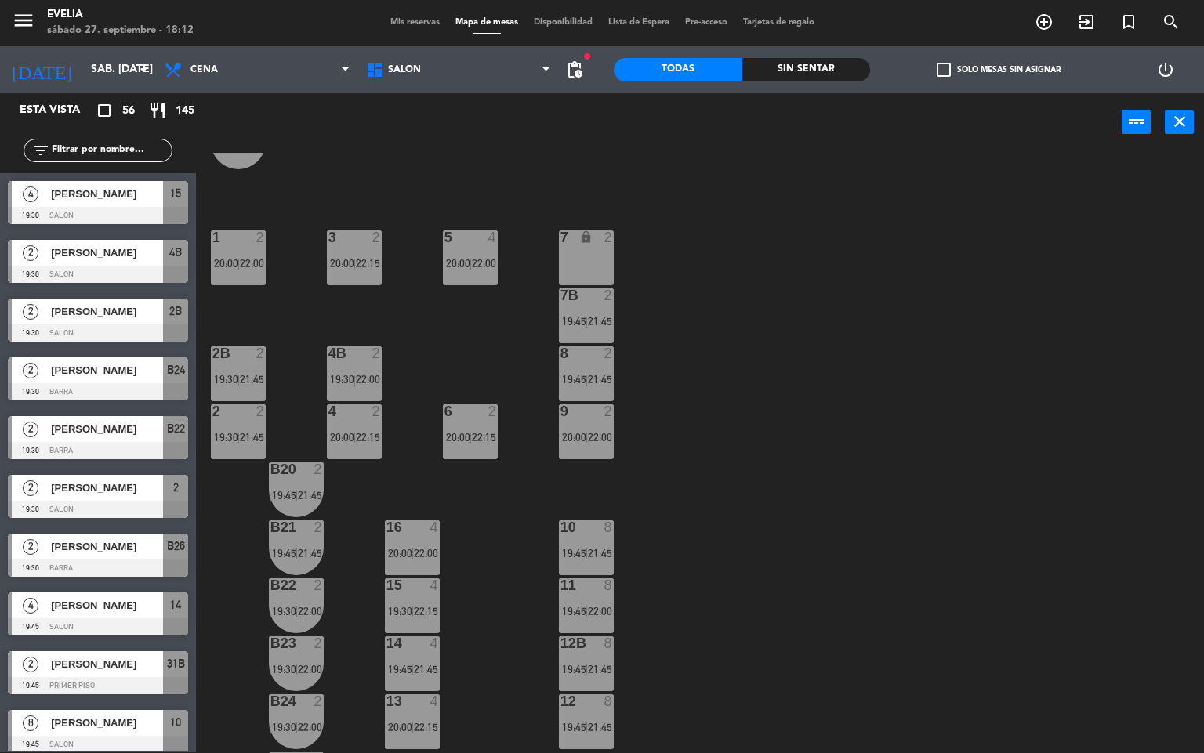
scroll to position [0, 0]
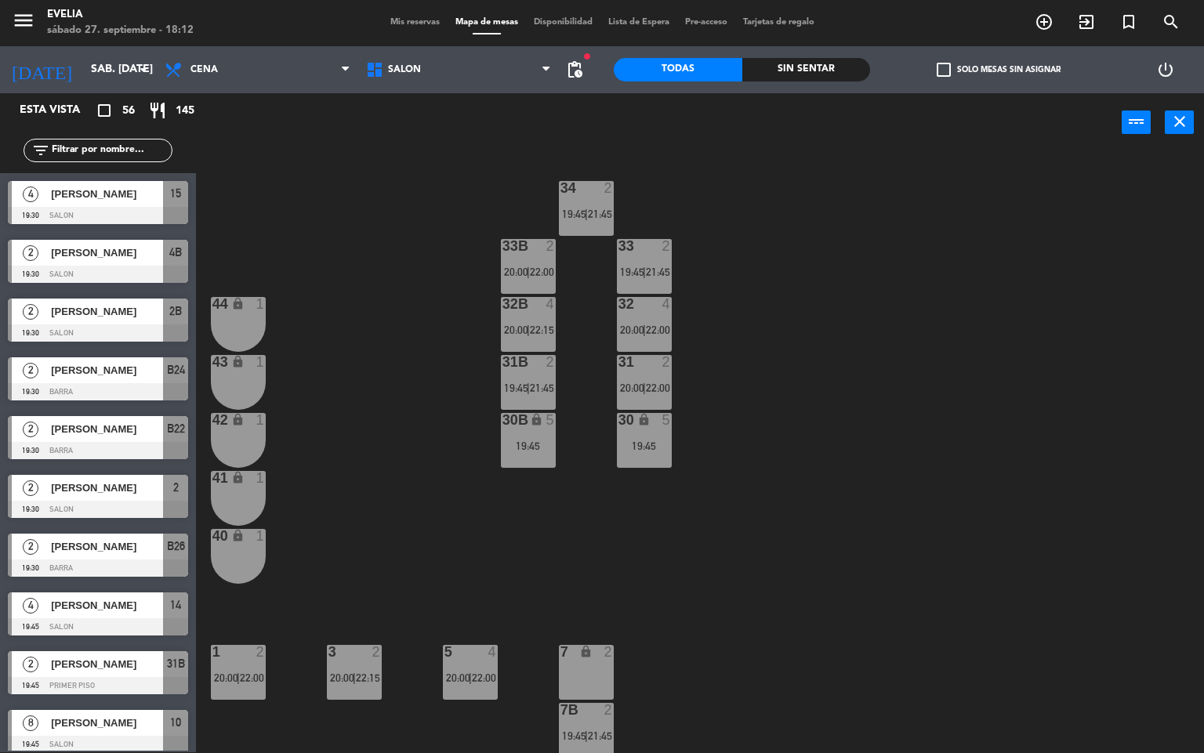
click at [542, 430] on div "30B lock 5 19:45" at bounding box center [528, 440] width 55 height 55
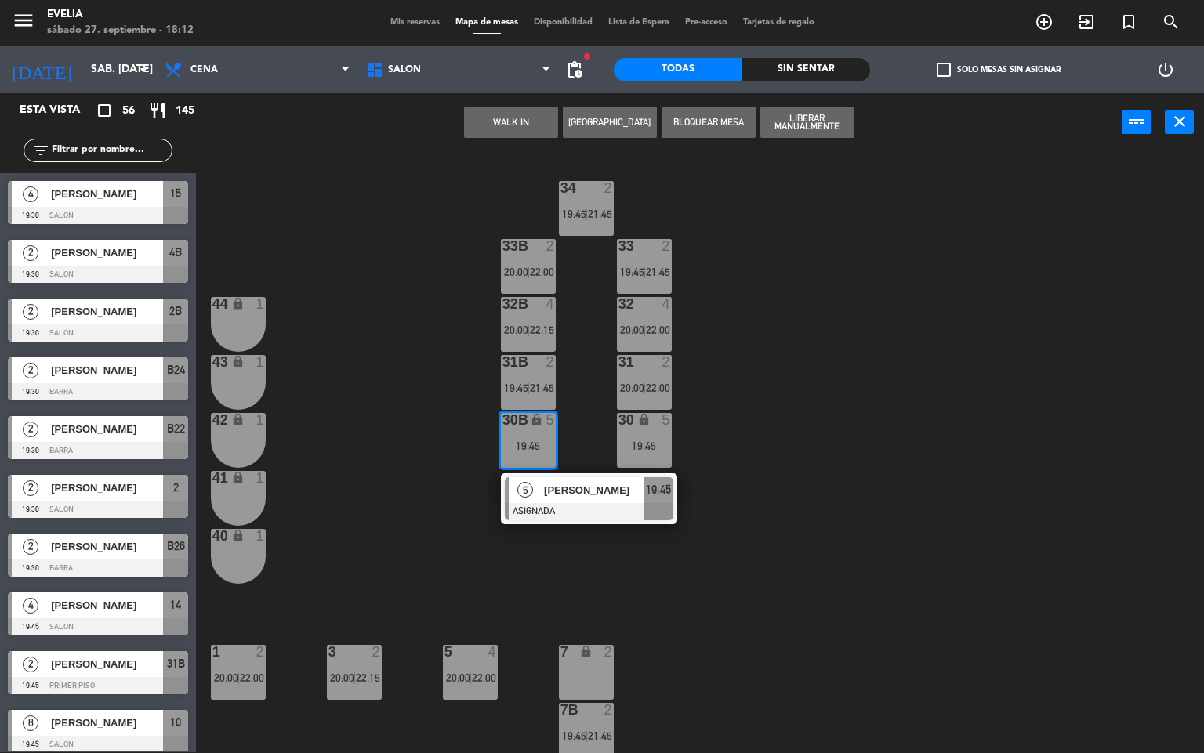
click at [664, 419] on div "5" at bounding box center [666, 420] width 9 height 14
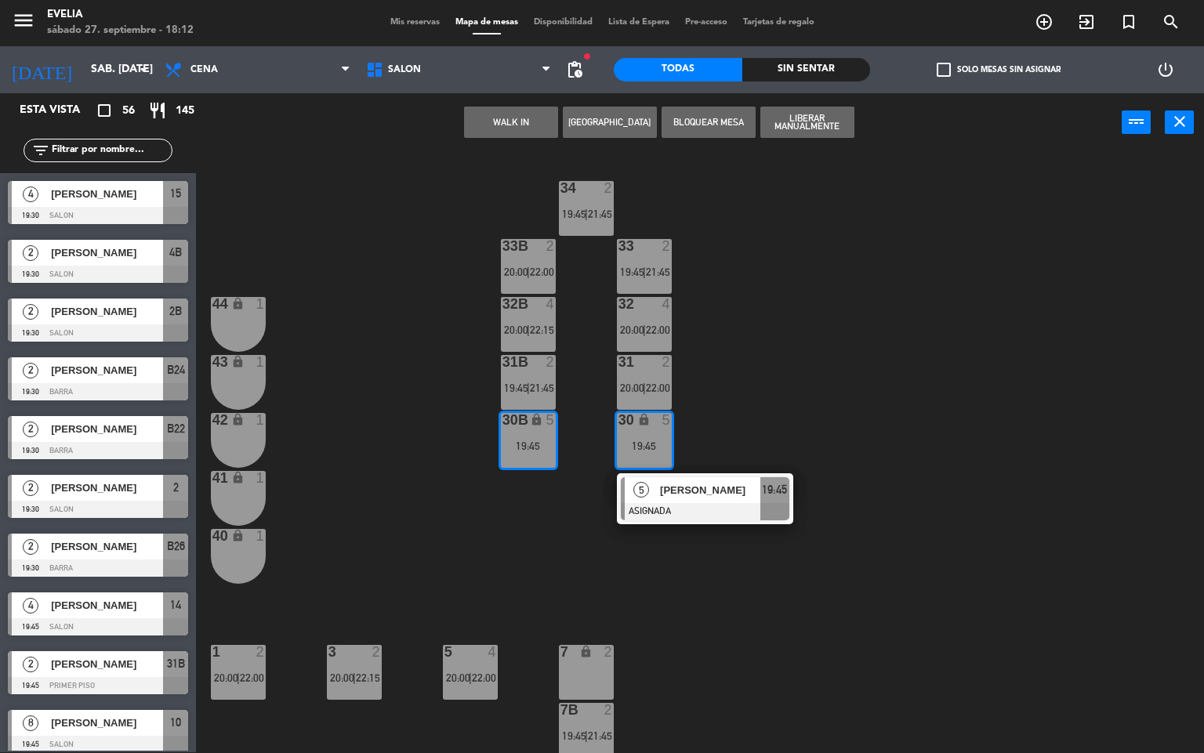
click at [567, 120] on button "[GEOGRAPHIC_DATA]" at bounding box center [610, 122] width 94 height 31
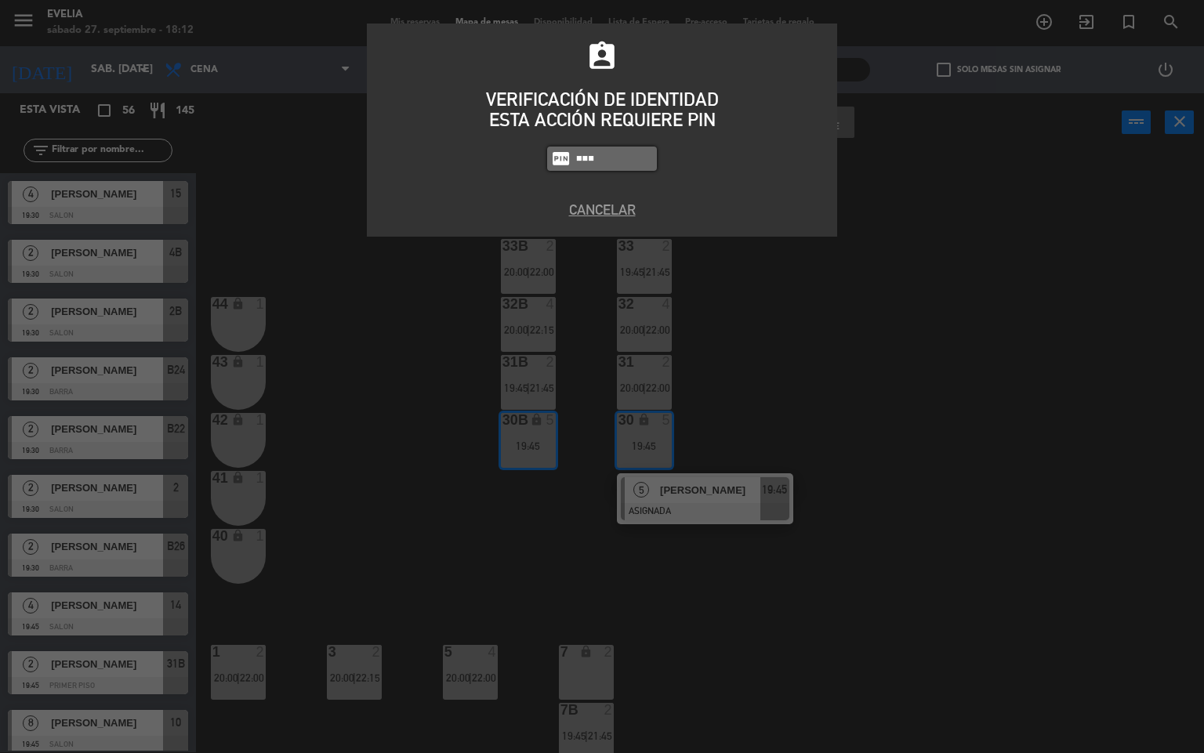
type input "7980"
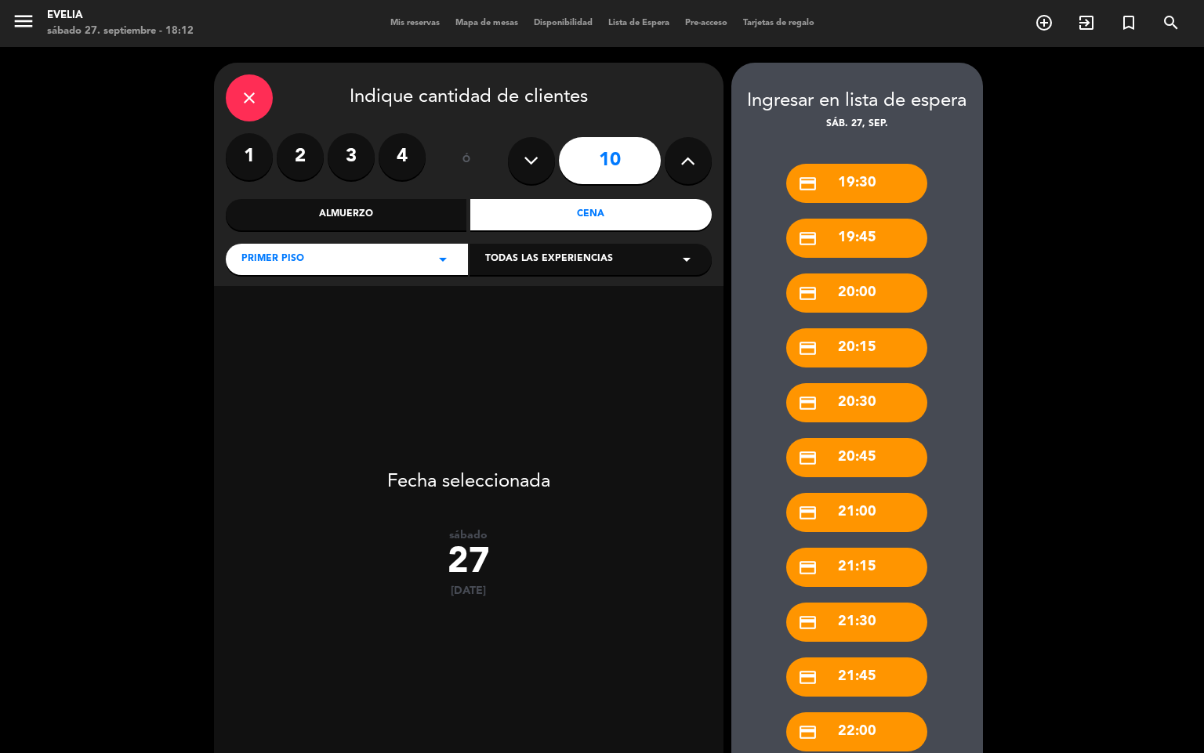
click at [404, 150] on label "4" at bounding box center [402, 156] width 47 height 47
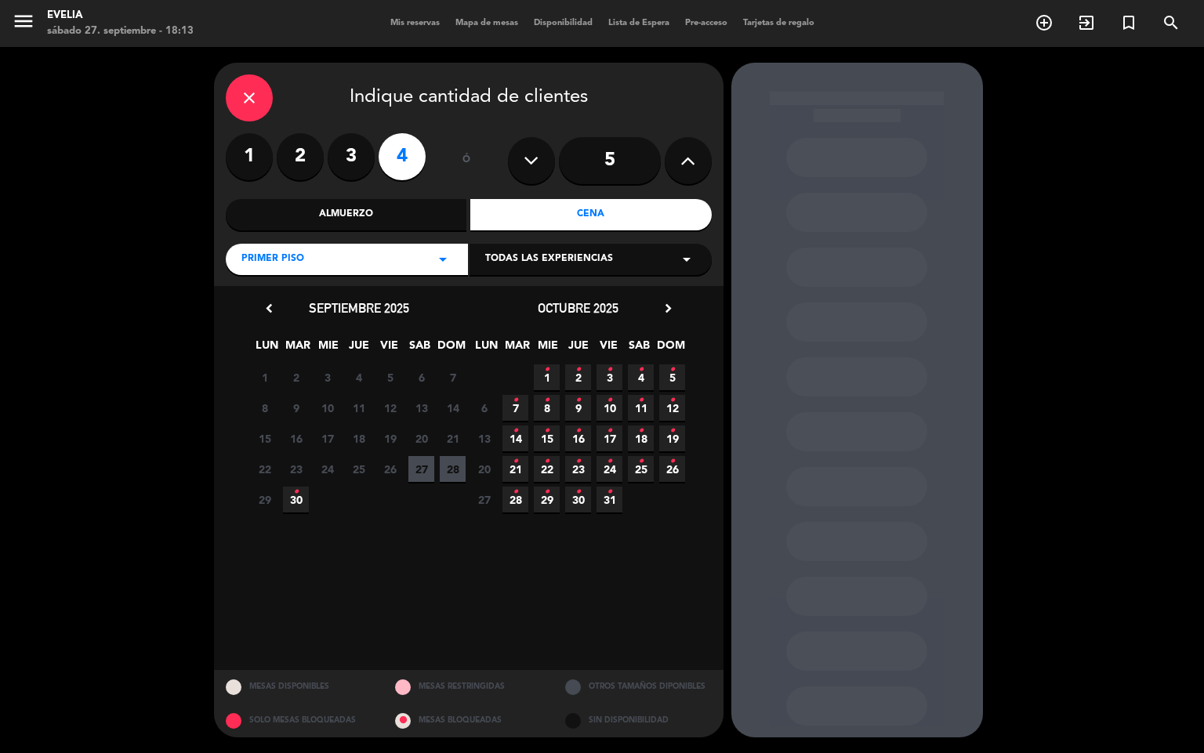
click at [428, 471] on span "27" at bounding box center [421, 469] width 26 height 26
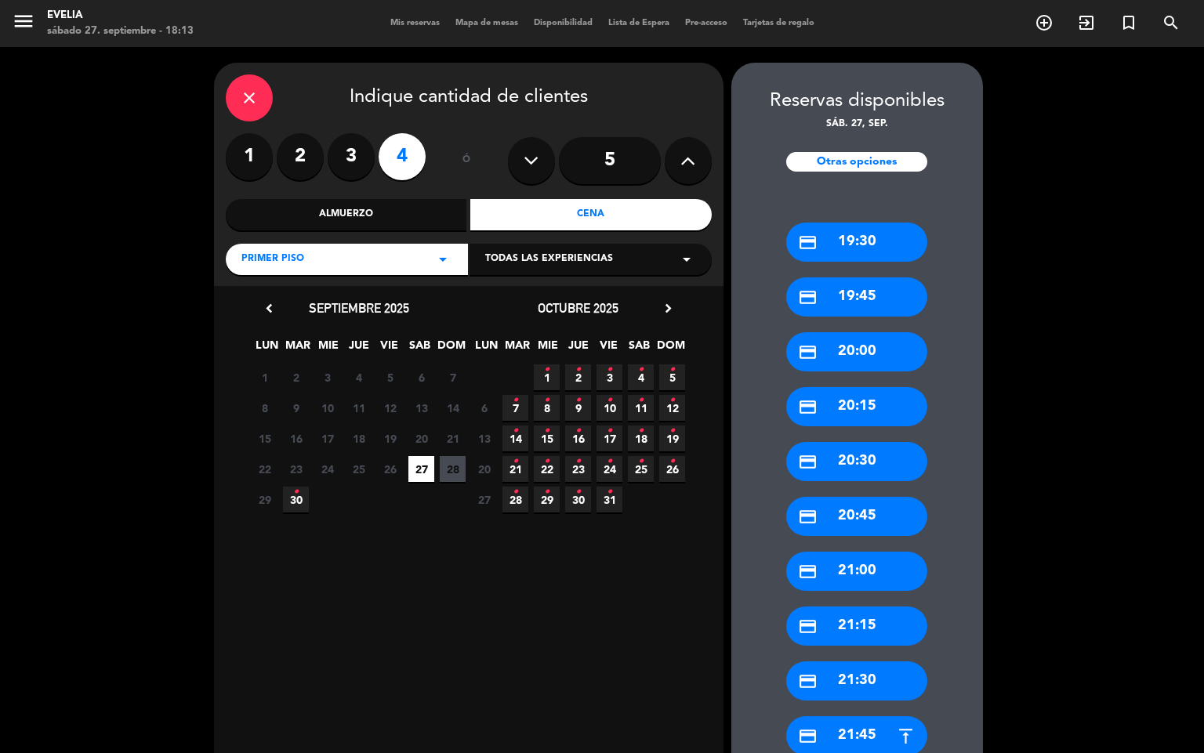
scroll to position [210, 0]
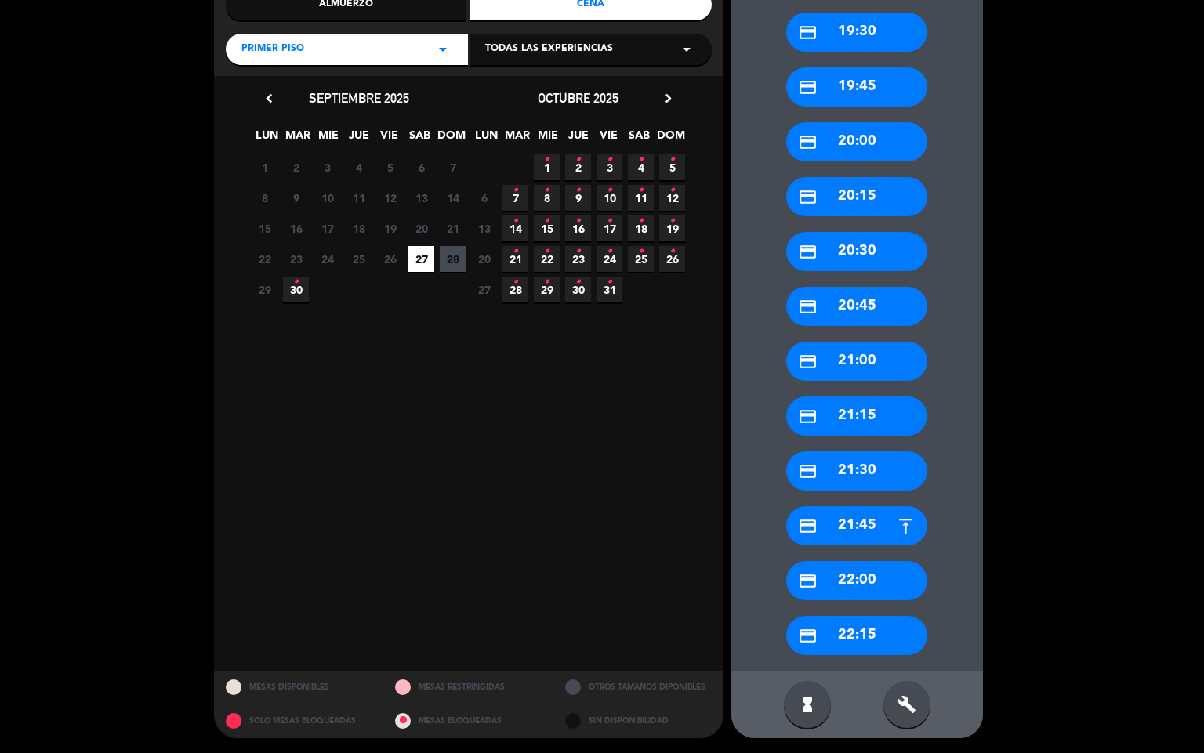
click at [849, 591] on div "credit_card 22:00" at bounding box center [856, 580] width 141 height 39
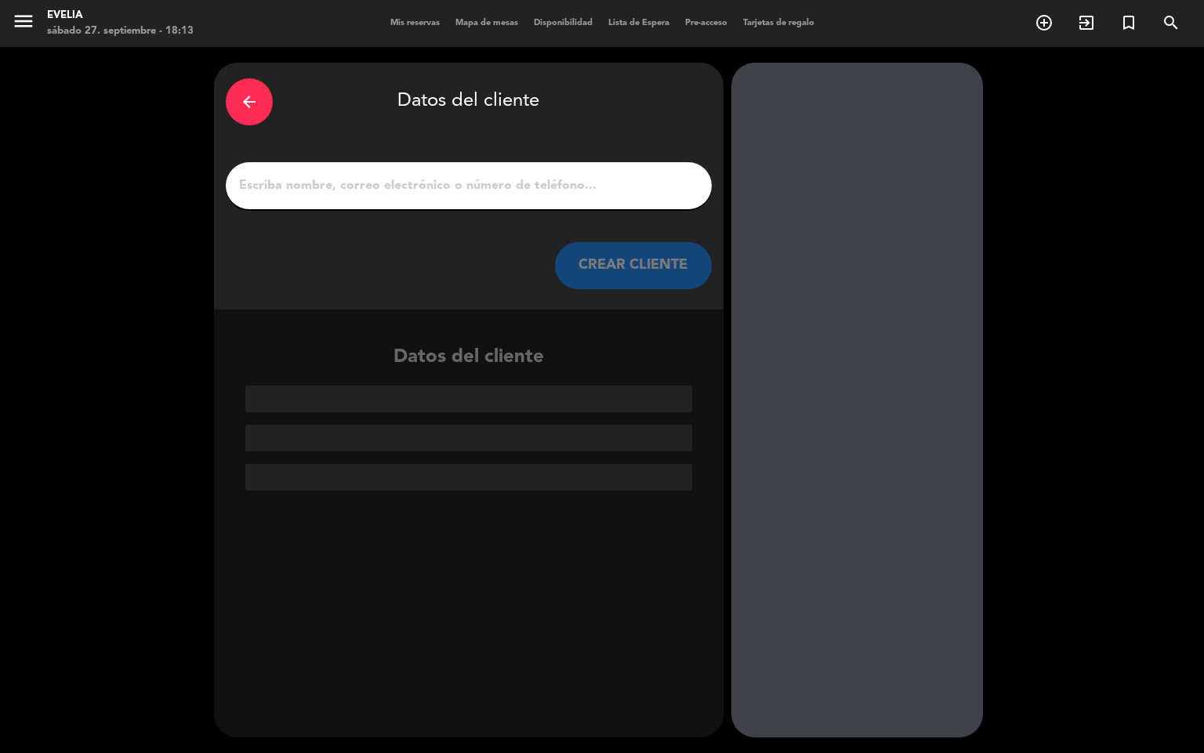
scroll to position [0, 0]
click at [515, 179] on input "1" at bounding box center [468, 186] width 462 height 22
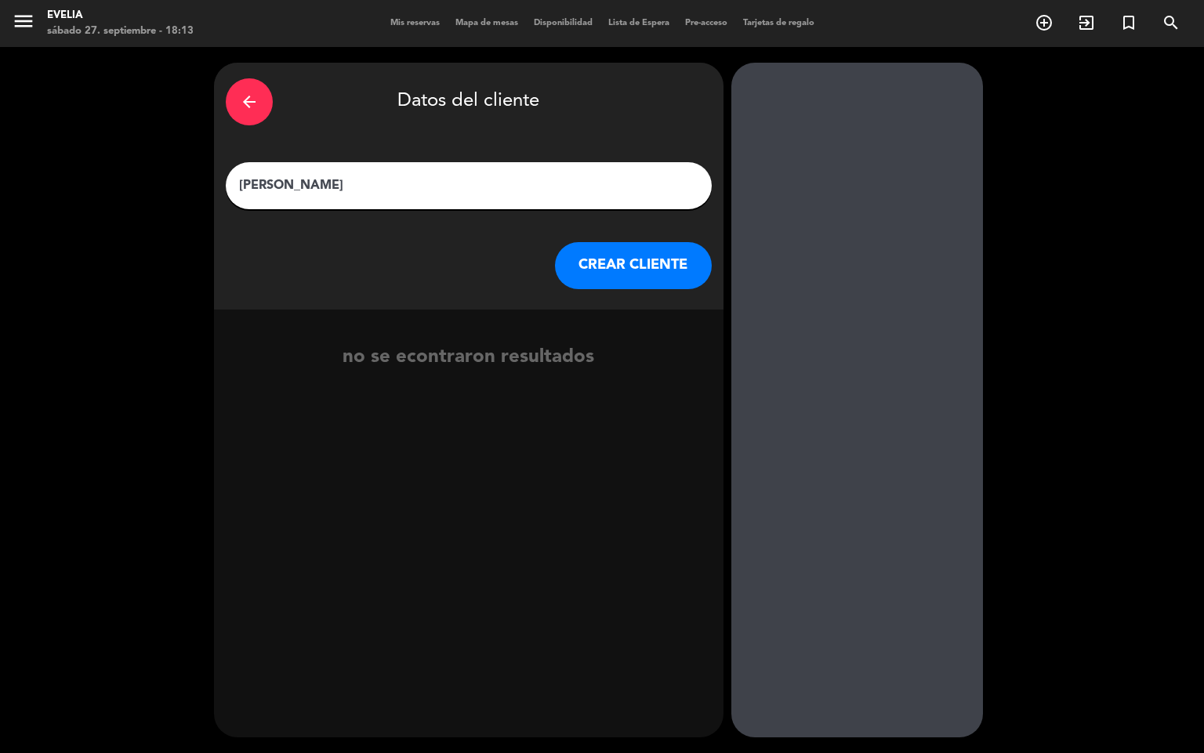
type input "[PERSON_NAME]"
click at [621, 273] on button "CREAR CLIENTE" at bounding box center [633, 265] width 157 height 47
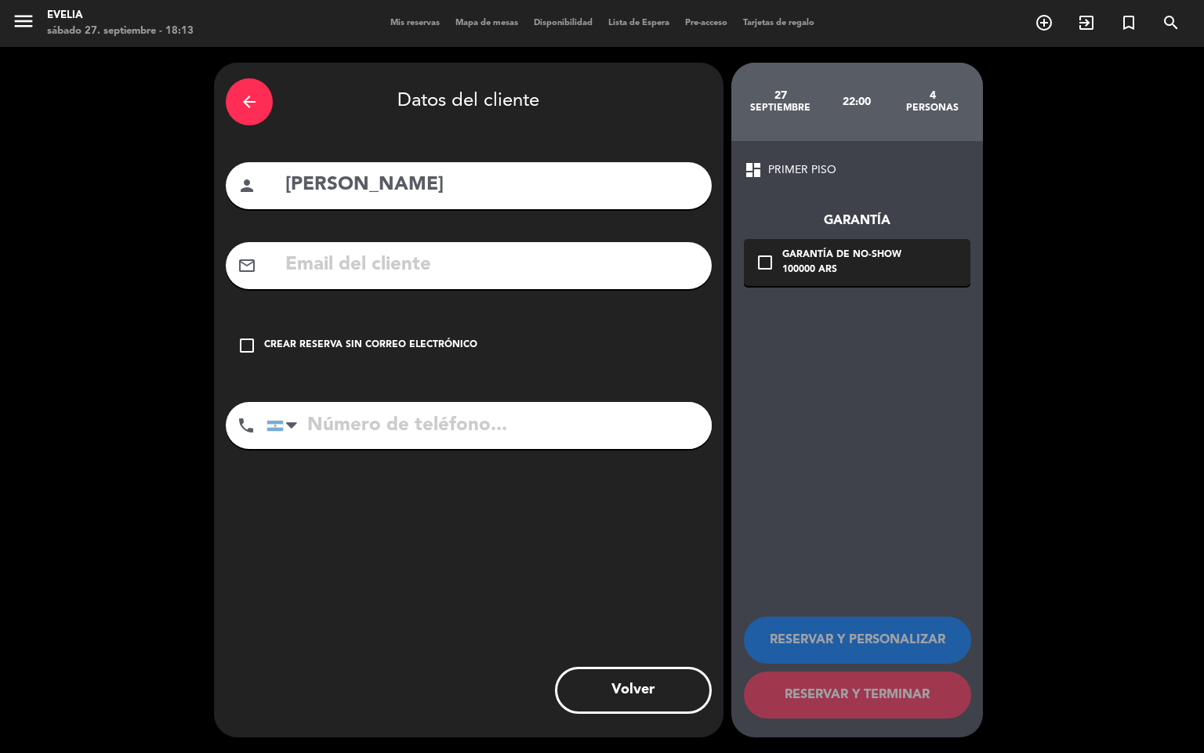
click at [370, 332] on div "check_box_outline_blank Crear reserva sin correo electrónico" at bounding box center [469, 345] width 486 height 47
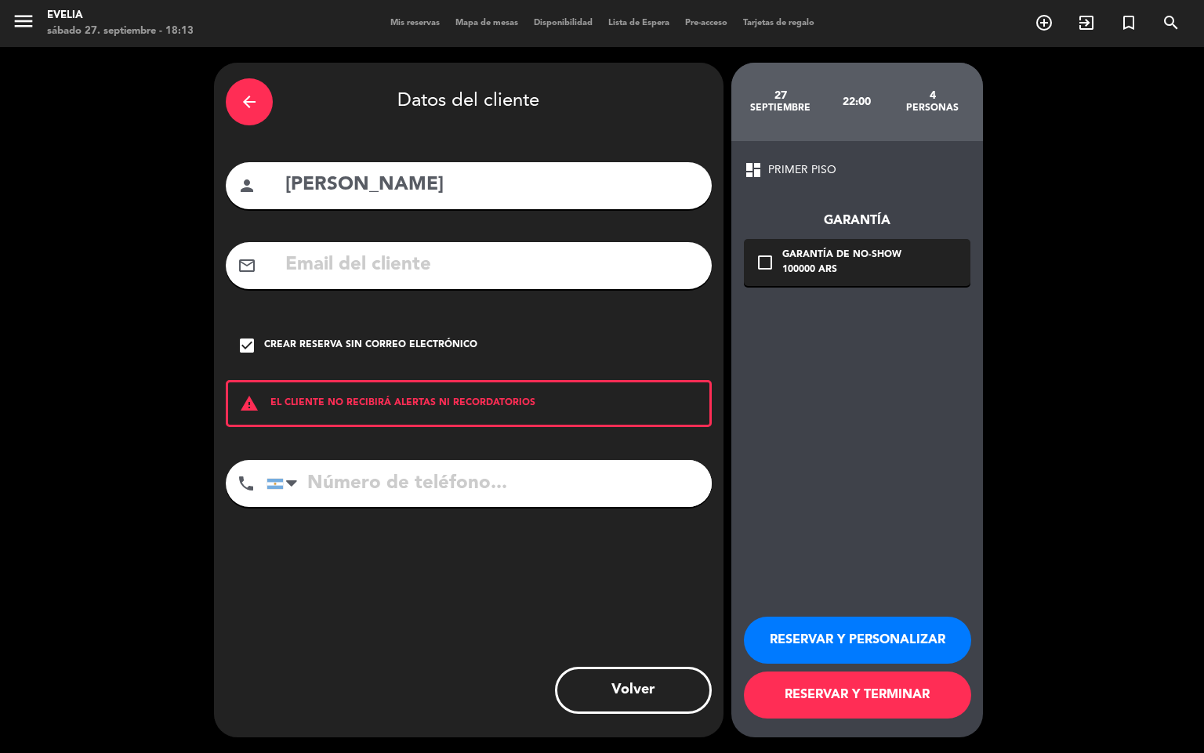
click at [245, 342] on icon "check_box" at bounding box center [246, 345] width 19 height 19
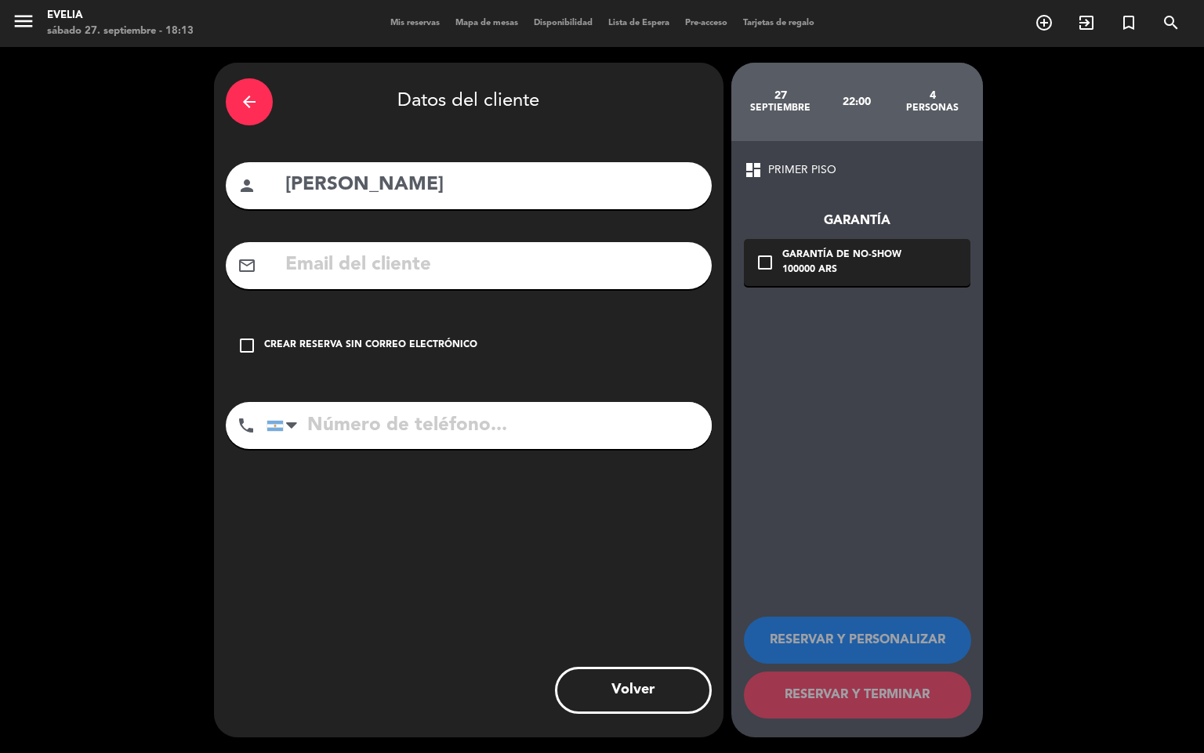
click at [245, 342] on icon "check_box_outline_blank" at bounding box center [246, 345] width 19 height 19
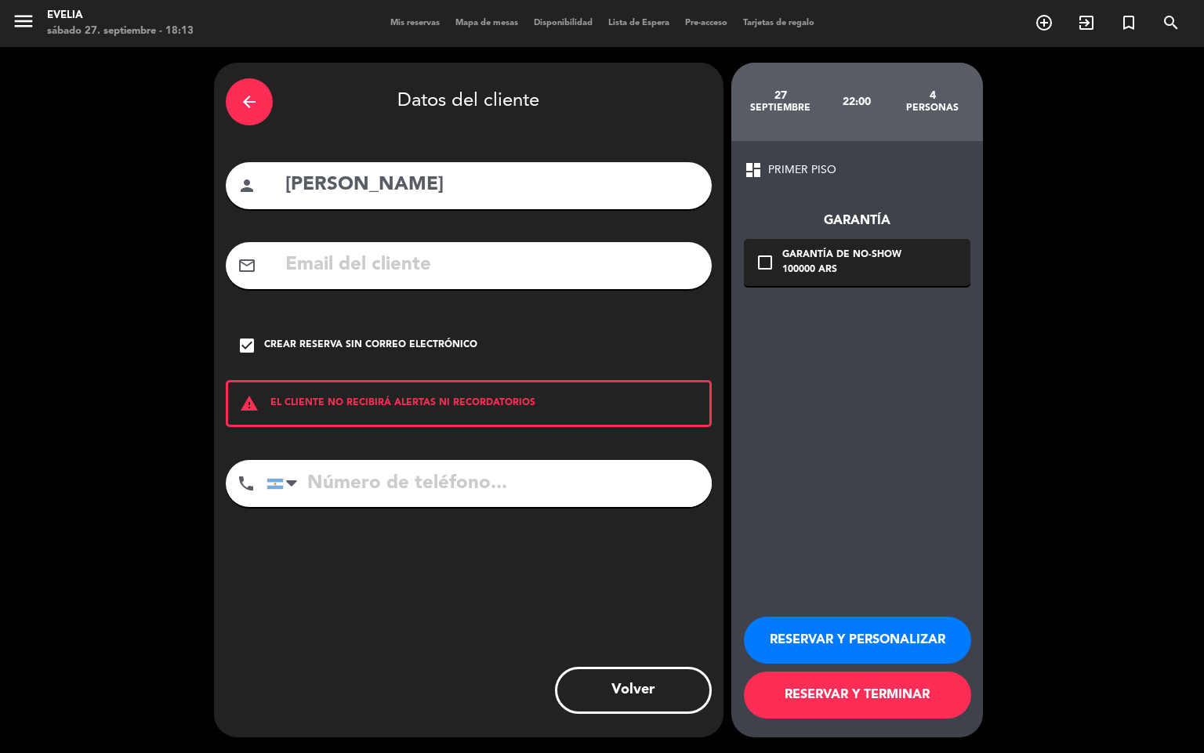
click at [847, 626] on button "RESERVAR Y PERSONALIZAR" at bounding box center [857, 640] width 227 height 47
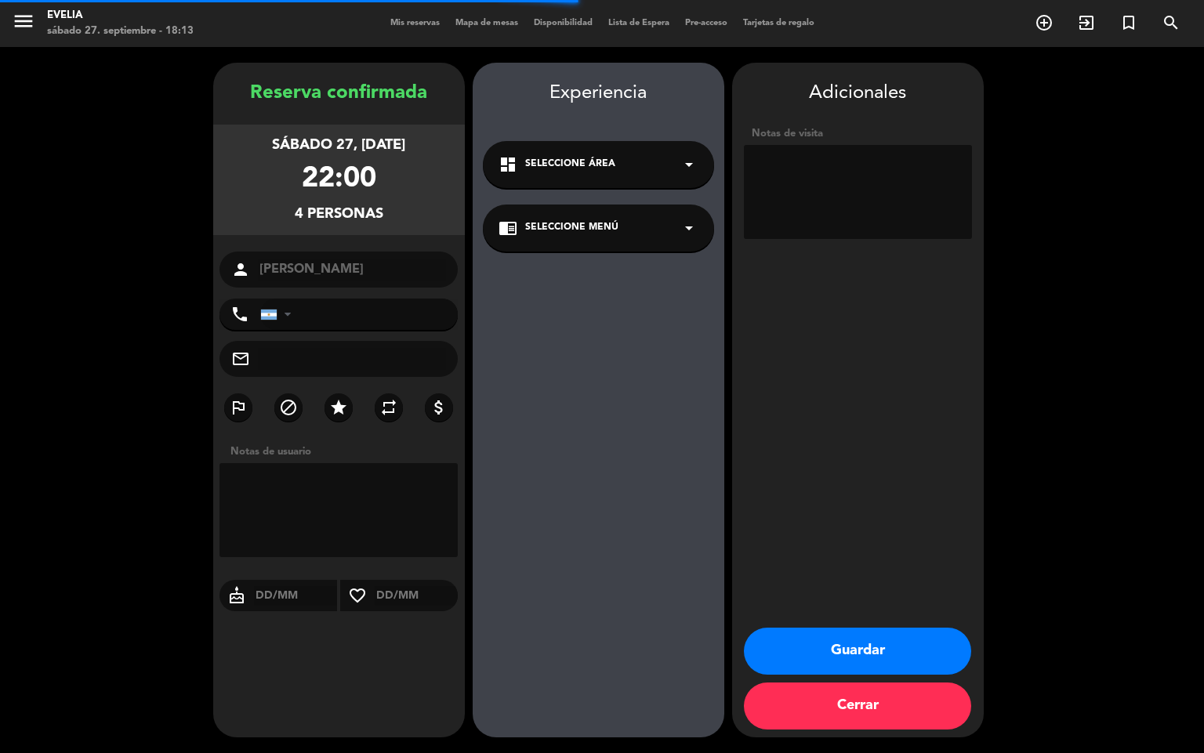
click at [854, 198] on textarea at bounding box center [858, 192] width 228 height 94
click at [837, 156] on textarea at bounding box center [858, 192] width 228 height 94
click at [804, 644] on button "Guardar" at bounding box center [857, 651] width 227 height 47
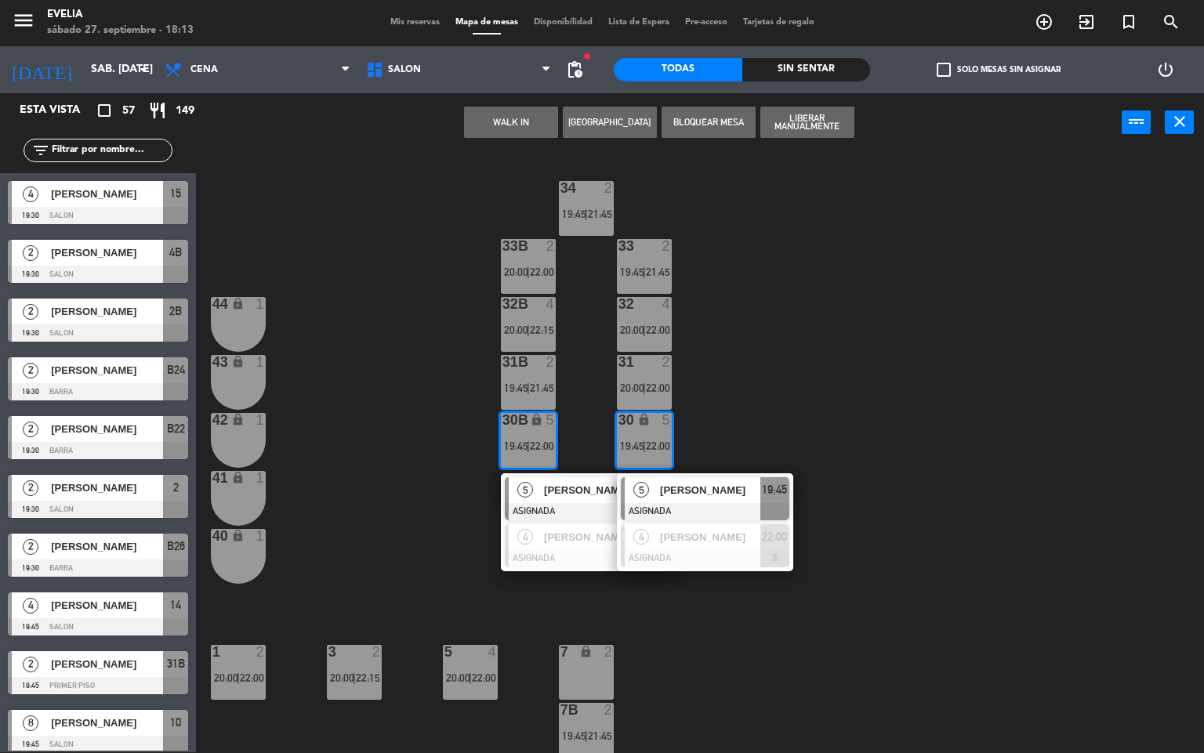
click at [901, 454] on div "34 2 19:45 | 21:45 33B 2 20:00 | 22:00 33 2 19:45 | 21:45 44 lock 1 32B 4 20:00…" at bounding box center [706, 453] width 996 height 600
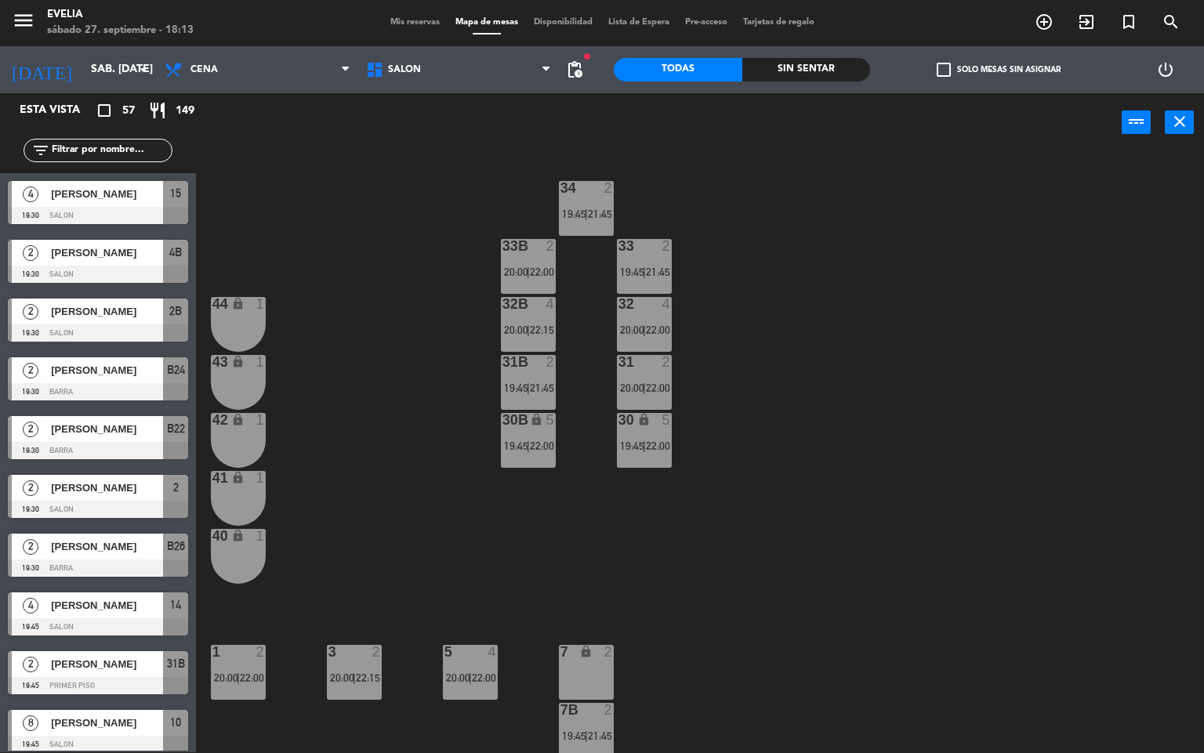
click at [422, 14] on div "menu [PERSON_NAME] 27. septiembre - 18:13 Mis reservas Mapa de mesas Disponibil…" at bounding box center [602, 22] width 1204 height 47
click at [422, 28] on div "Mis reservas Mapa de mesas Disponibilidad Lista de Espera Pre-acceso Tarjetas d…" at bounding box center [602, 23] width 440 height 14
click at [422, 26] on span "Mis reservas" at bounding box center [414, 22] width 65 height 9
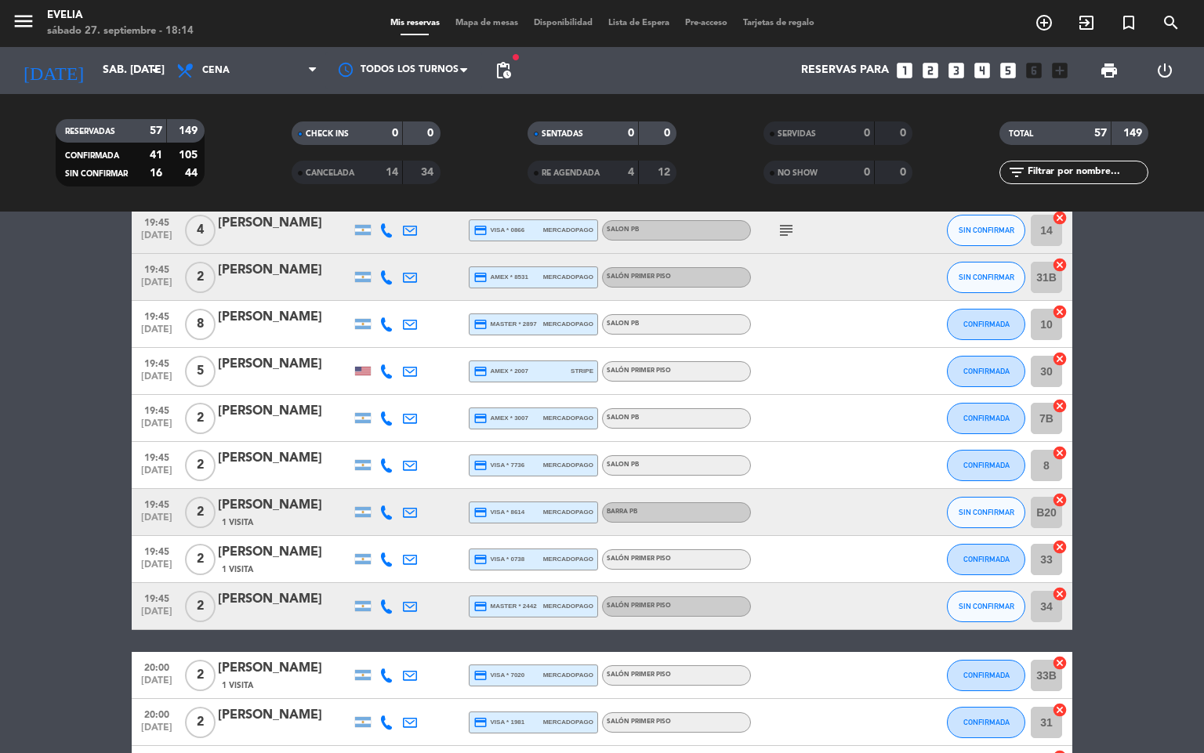
scroll to position [417, 0]
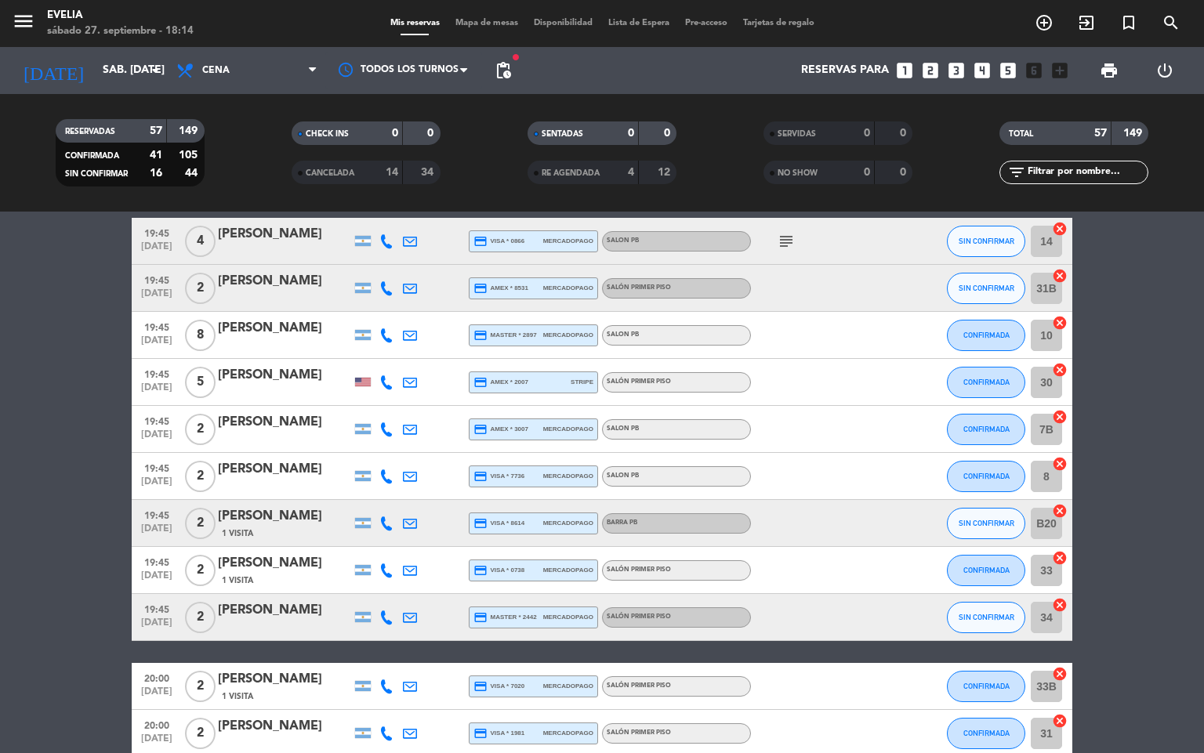
click at [781, 233] on icon "subject" at bounding box center [786, 241] width 19 height 19
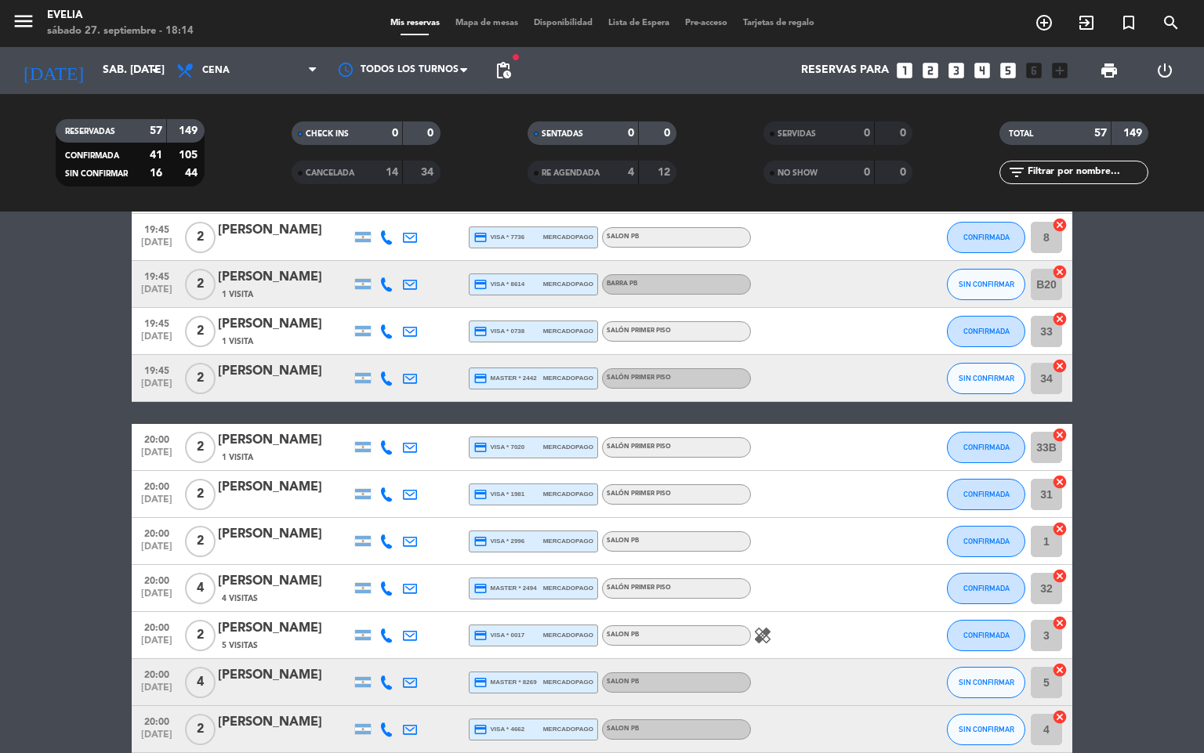
scroll to position [821, 0]
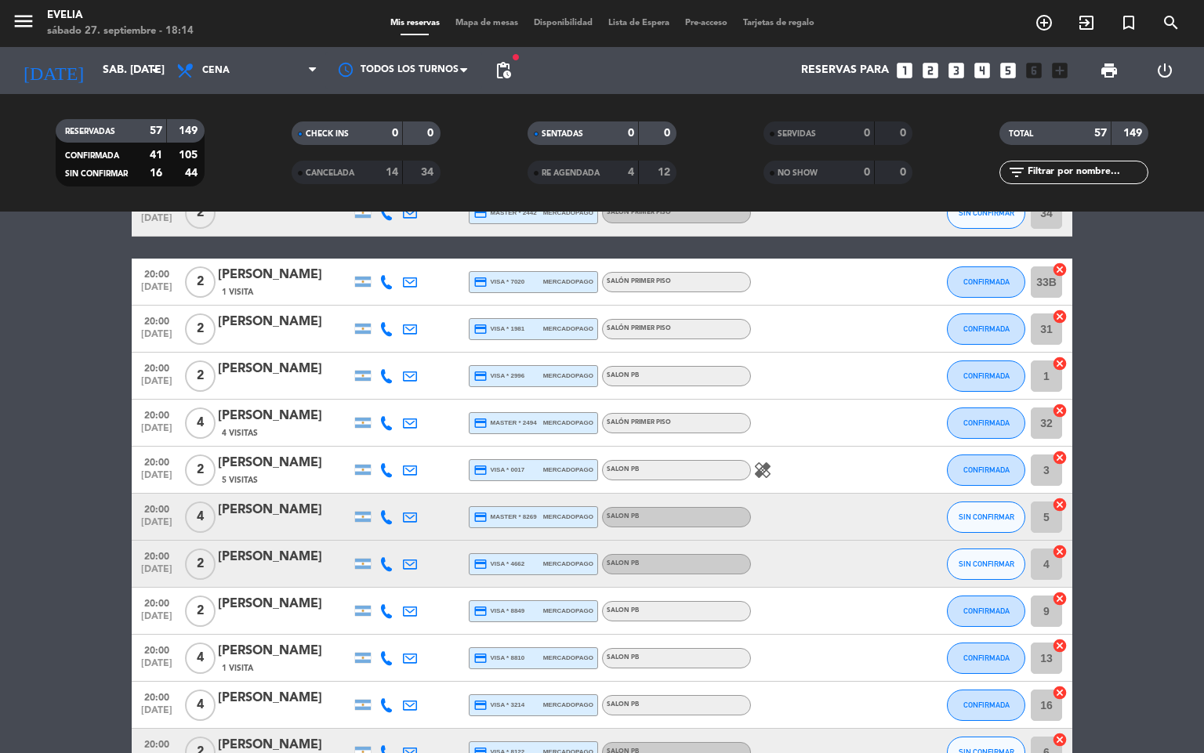
click at [763, 466] on icon "healing" at bounding box center [762, 470] width 19 height 19
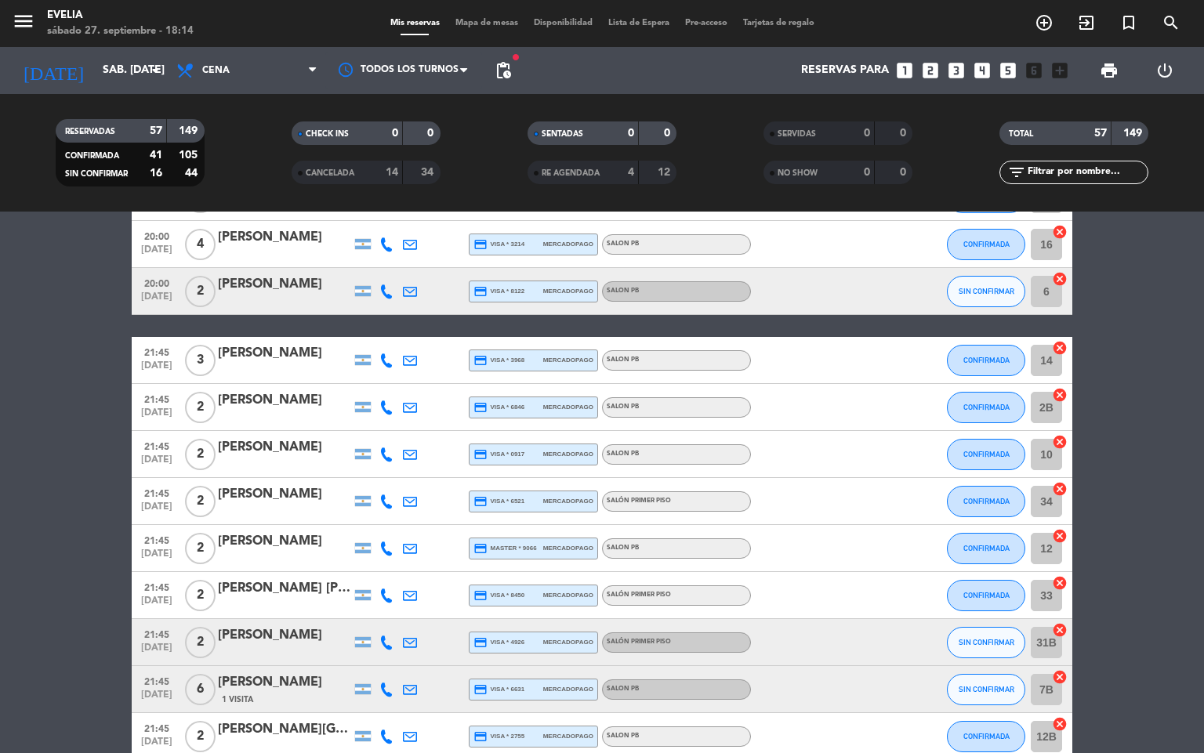
scroll to position [2398, 0]
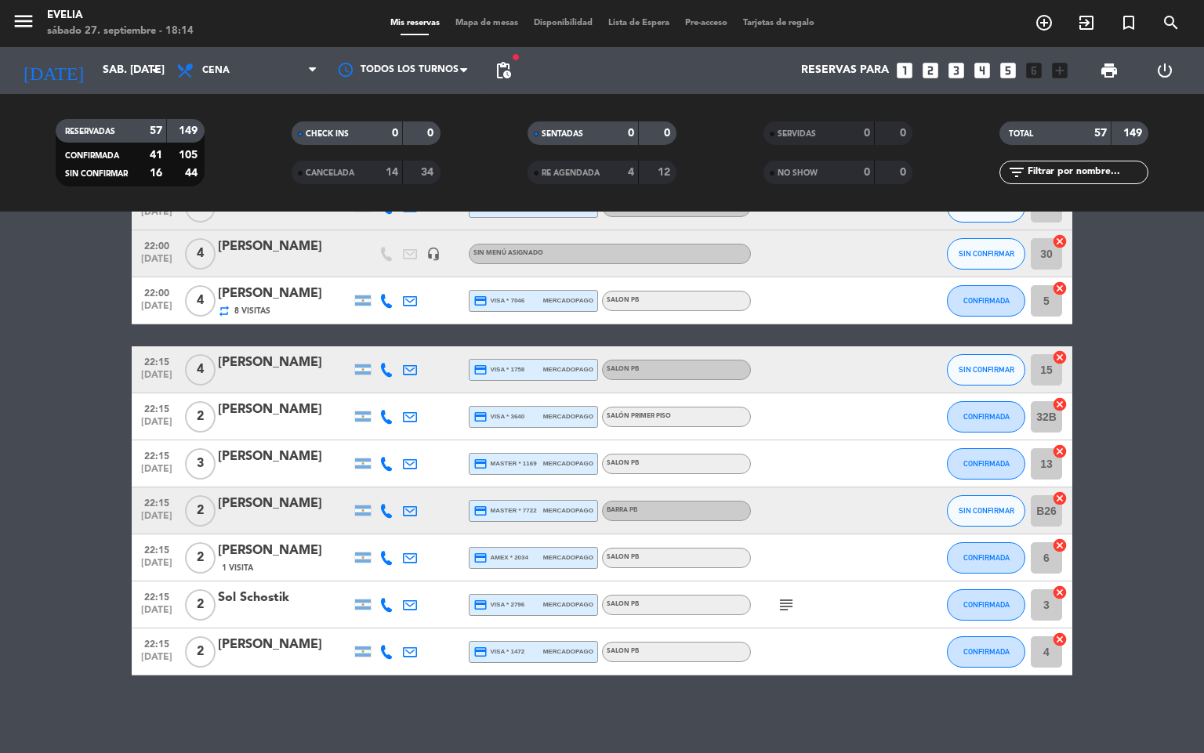
click at [788, 591] on div "subject" at bounding box center [821, 605] width 141 height 46
click at [788, 597] on icon "subject" at bounding box center [786, 605] width 19 height 19
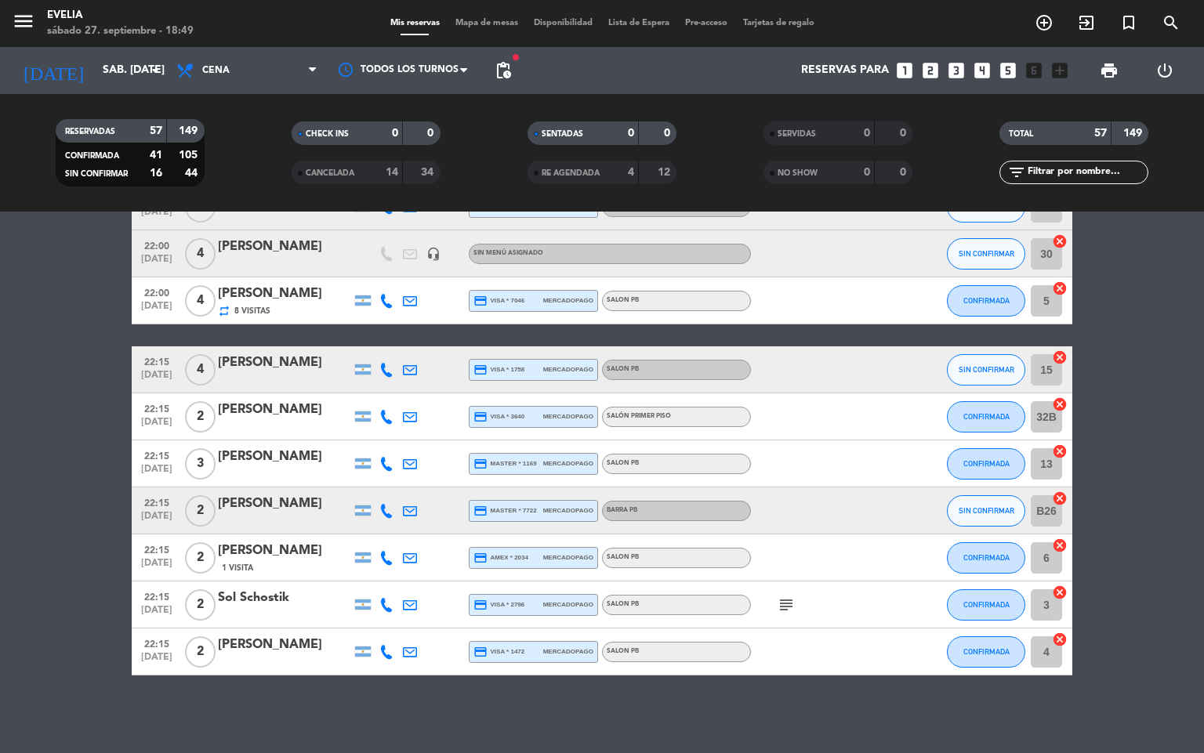
click at [785, 605] on icon "subject" at bounding box center [786, 605] width 19 height 19
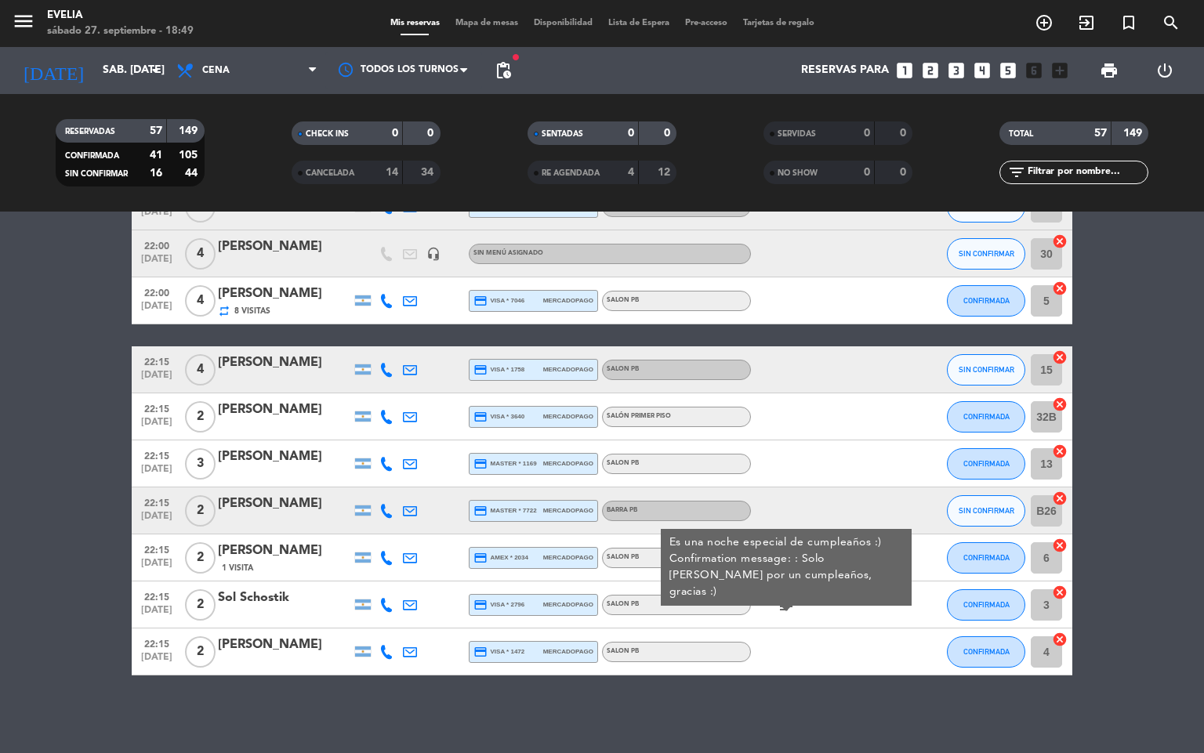
scroll to position [2108, 0]
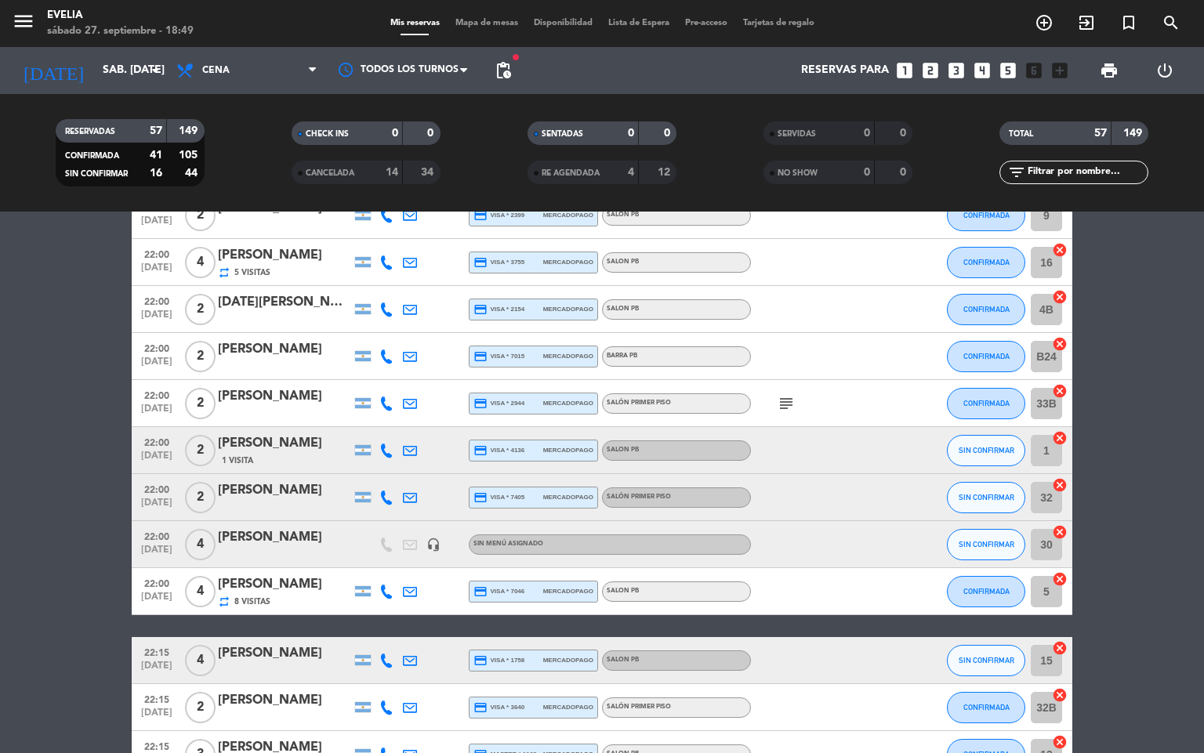
click at [786, 402] on icon "subject" at bounding box center [786, 403] width 19 height 19
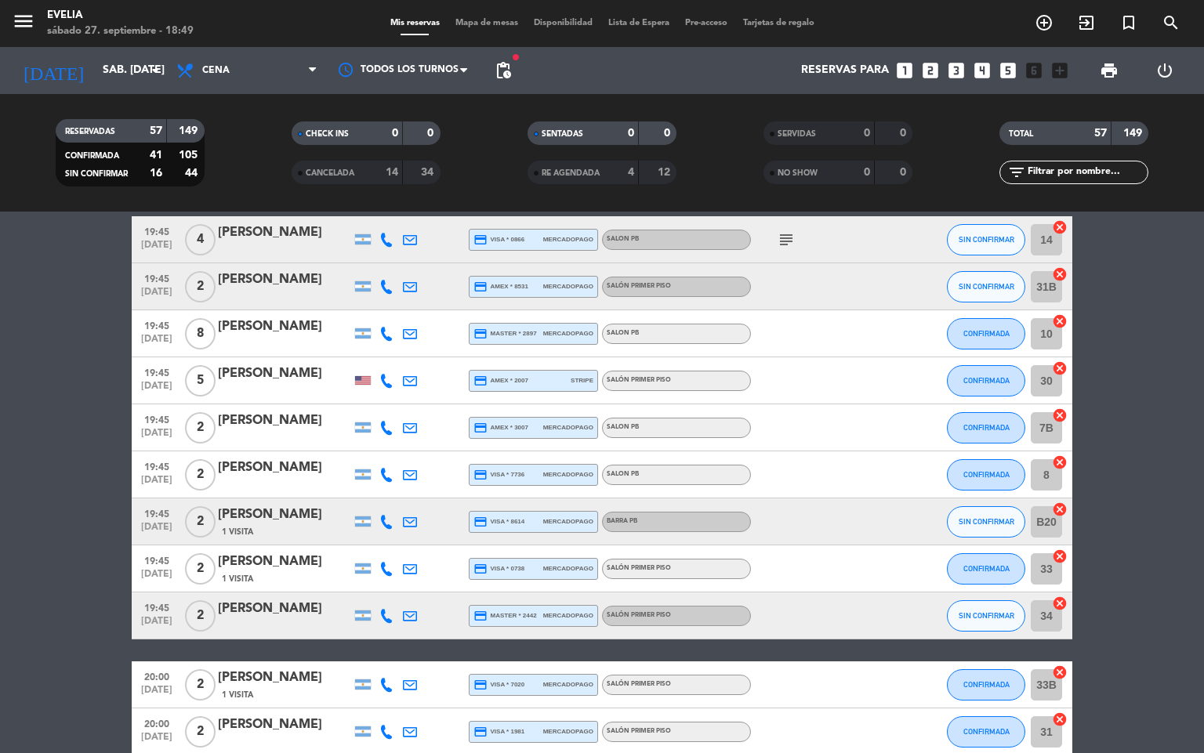
scroll to position [691, 0]
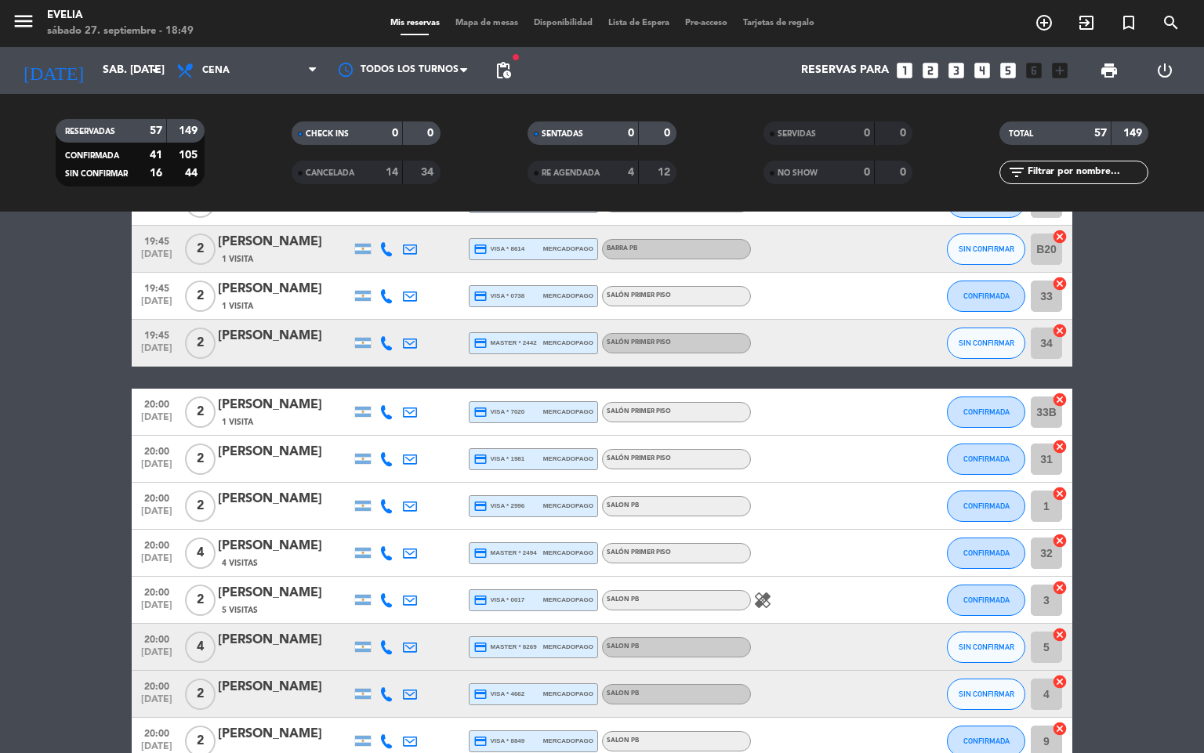
click at [765, 600] on icon "healing" at bounding box center [762, 600] width 19 height 19
click at [765, 596] on icon "healing" at bounding box center [762, 600] width 19 height 19
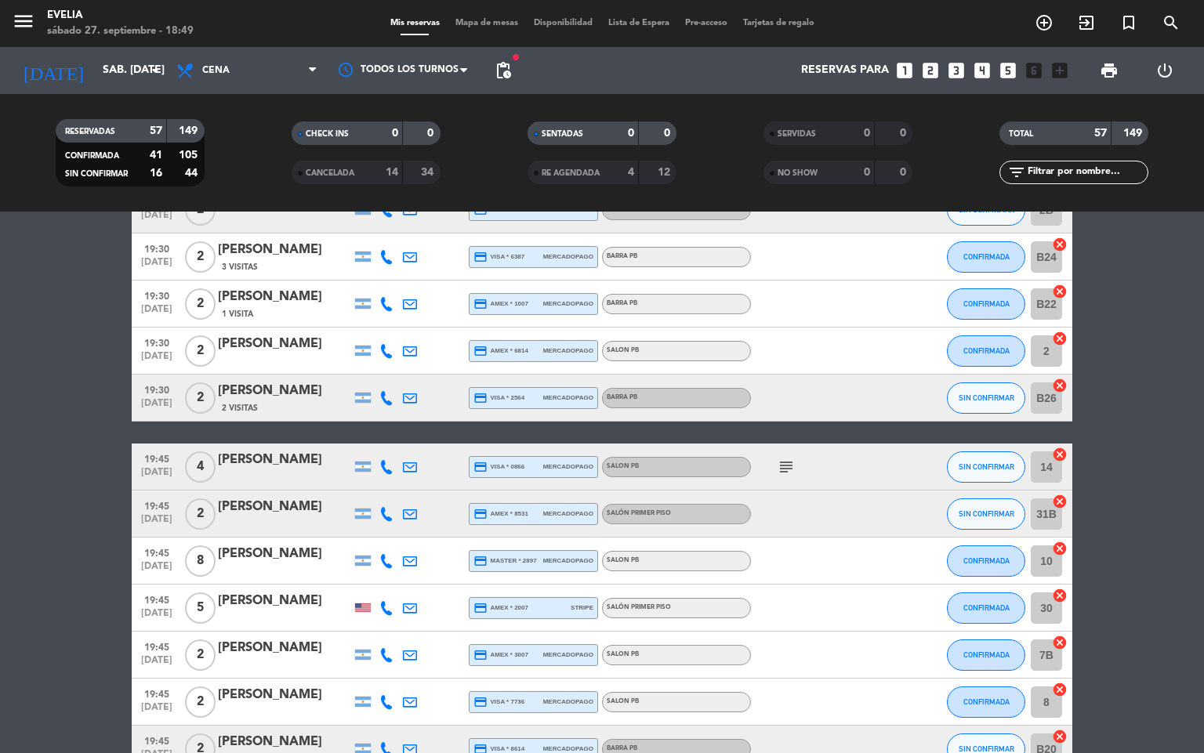
click at [790, 471] on icon "subject" at bounding box center [786, 467] width 19 height 19
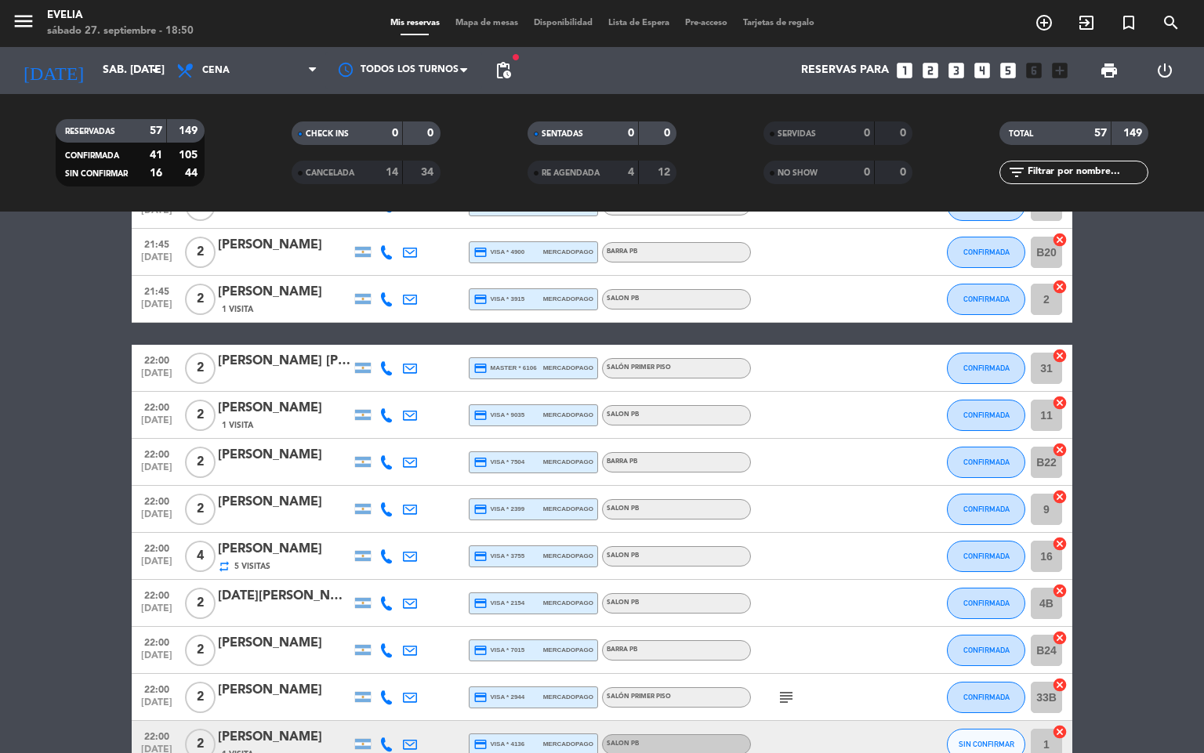
scroll to position [2043, 0]
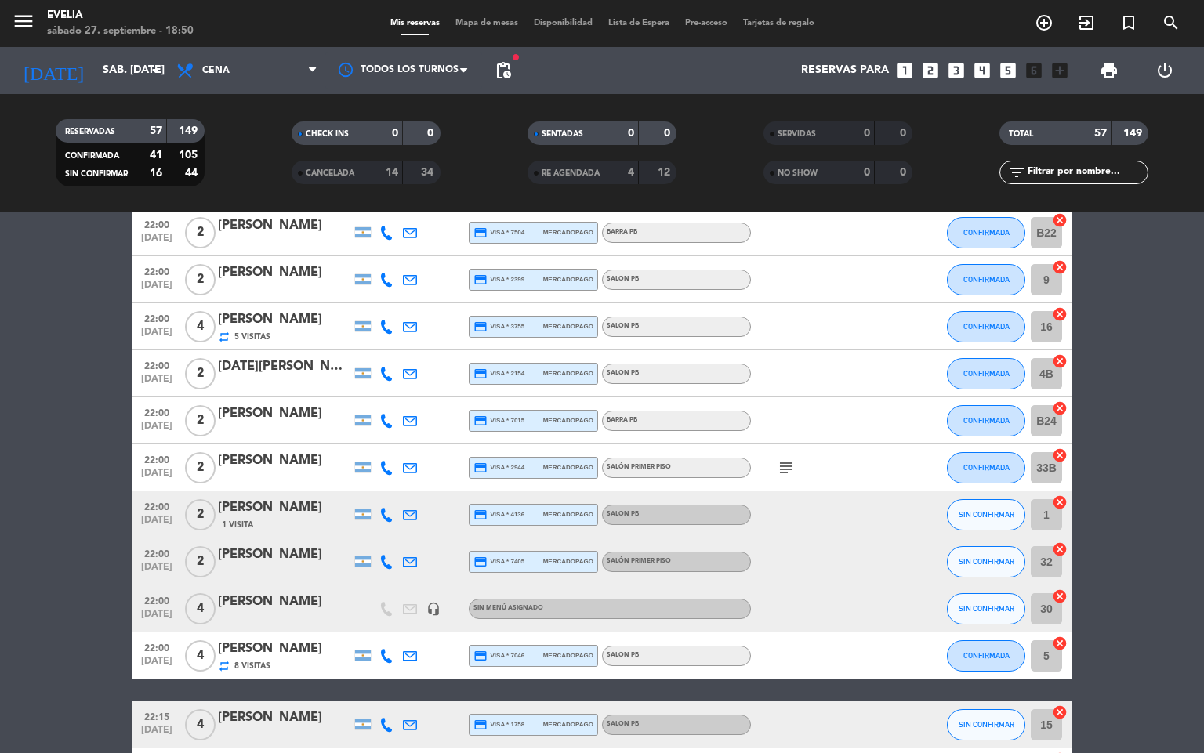
click at [795, 463] on icon "subject" at bounding box center [786, 467] width 19 height 19
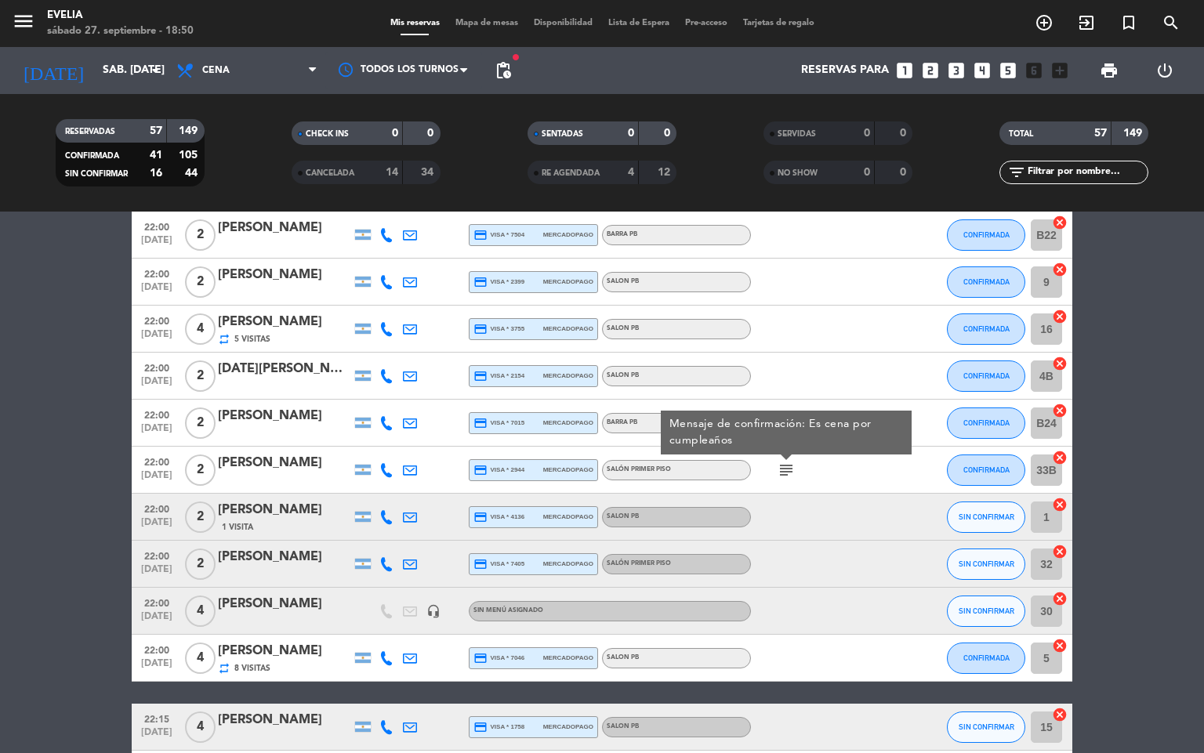
scroll to position [2028, 0]
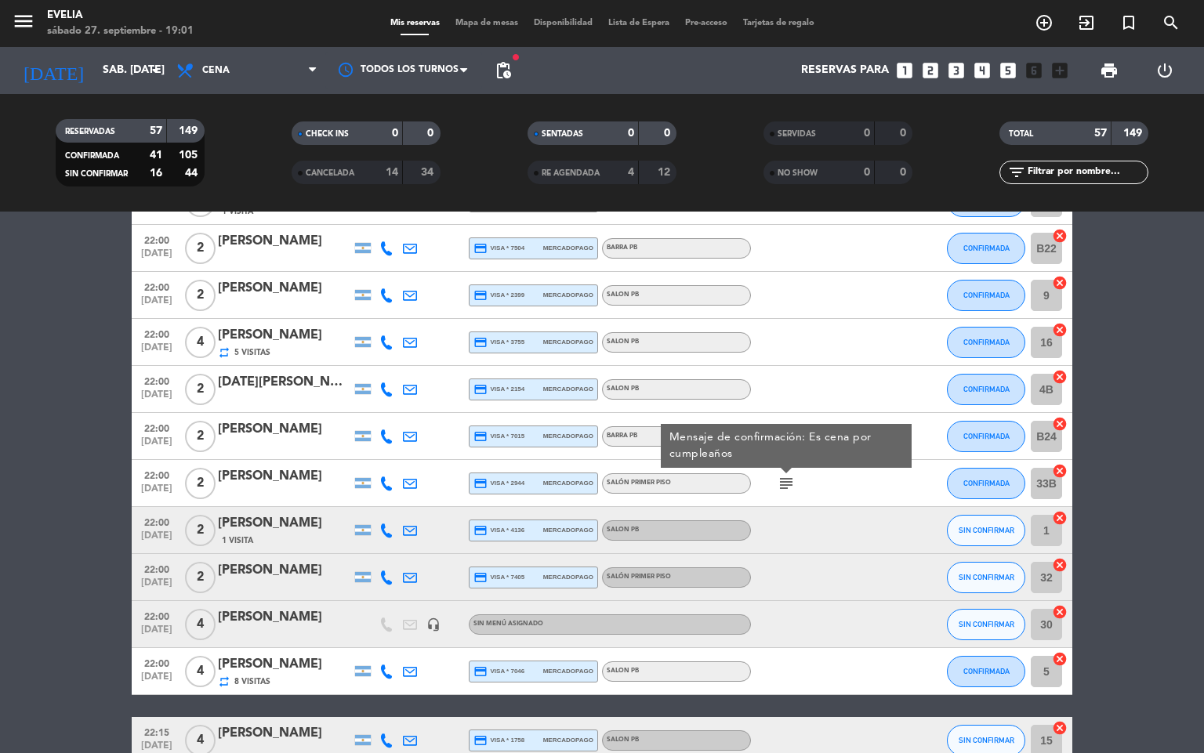
click at [502, 64] on span "pending_actions" at bounding box center [503, 70] width 19 height 19
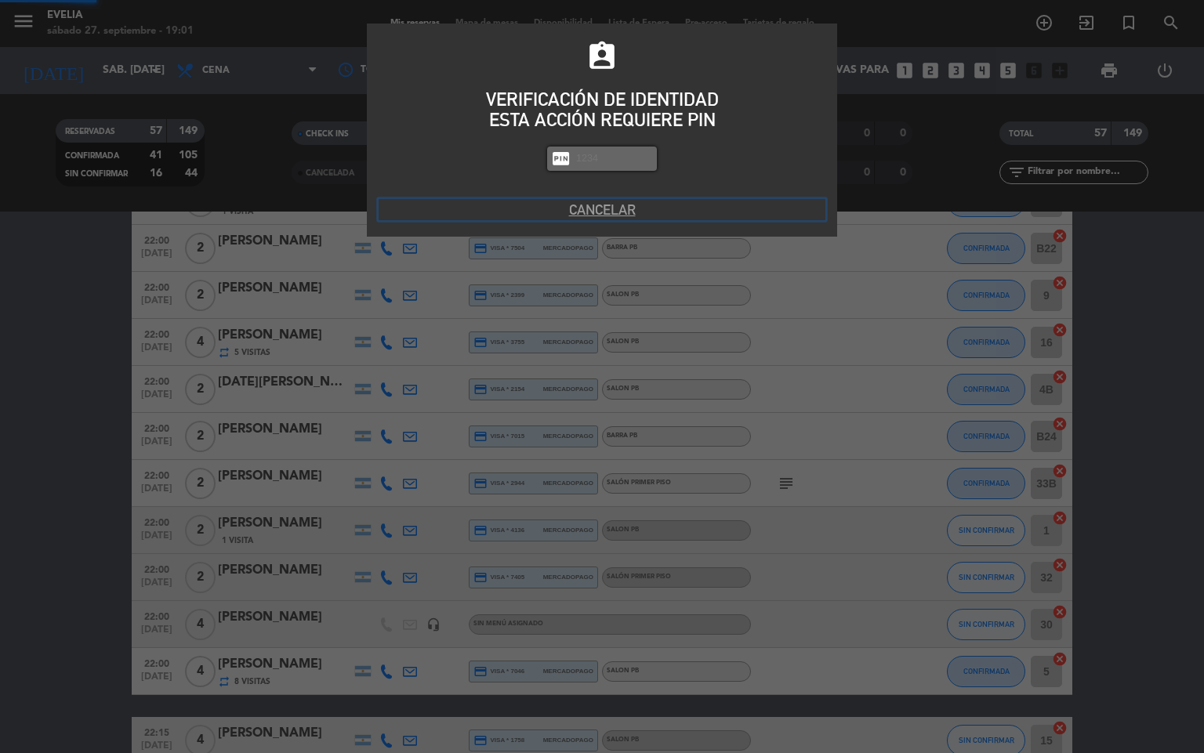
click at [604, 216] on button "Cancelar" at bounding box center [602, 209] width 447 height 21
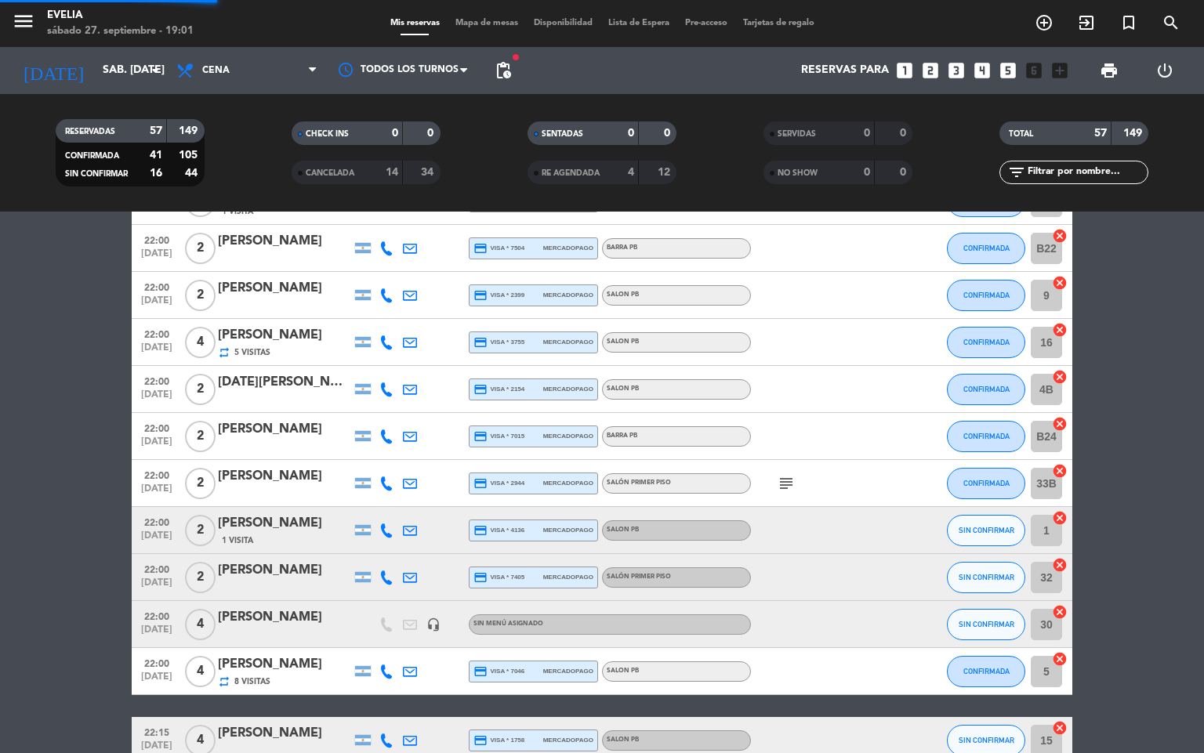
click at [502, 24] on span "Mapa de mesas" at bounding box center [487, 23] width 78 height 9
